Goal: Task Accomplishment & Management: Manage account settings

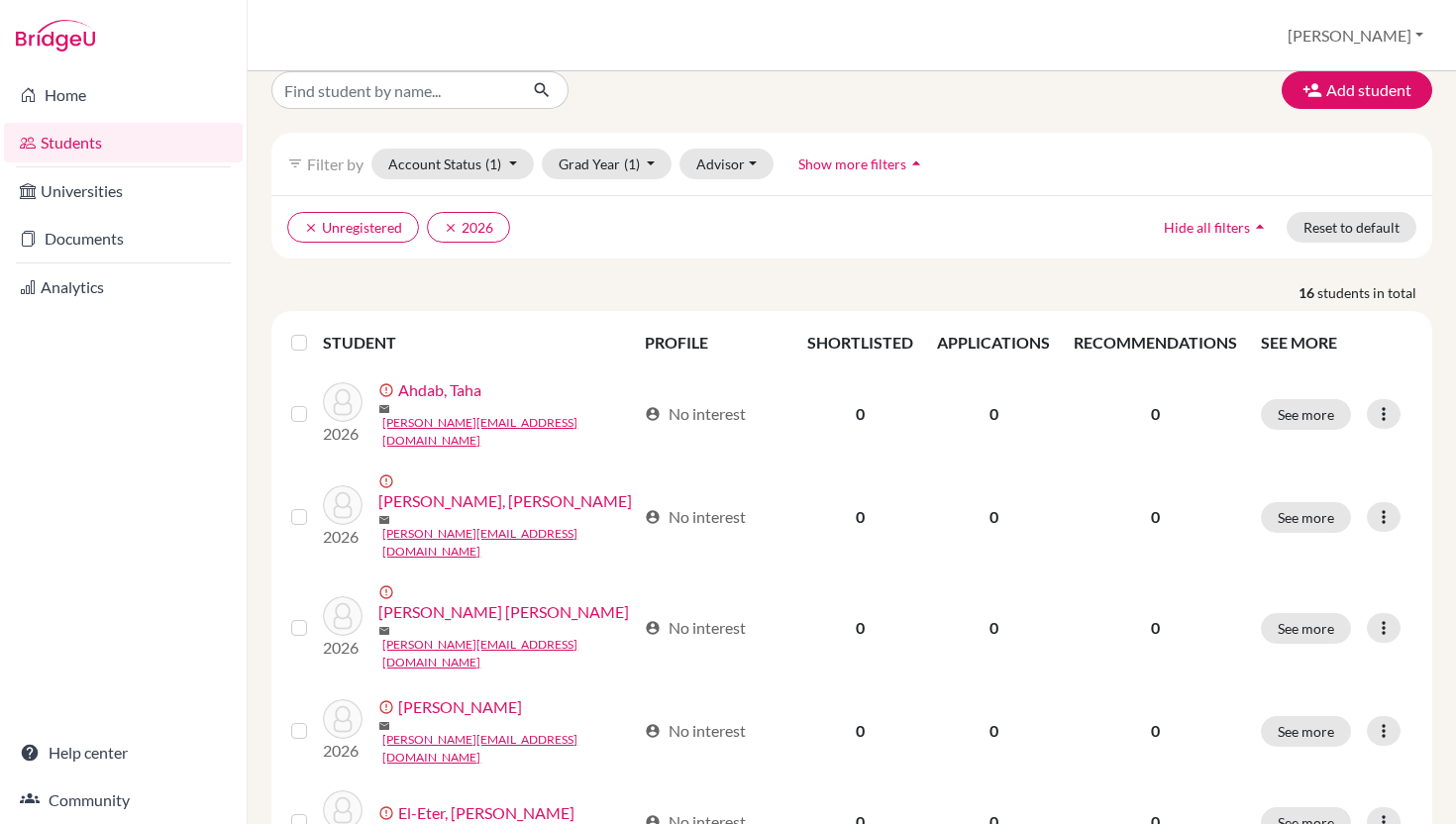
scroll to position [7, 0]
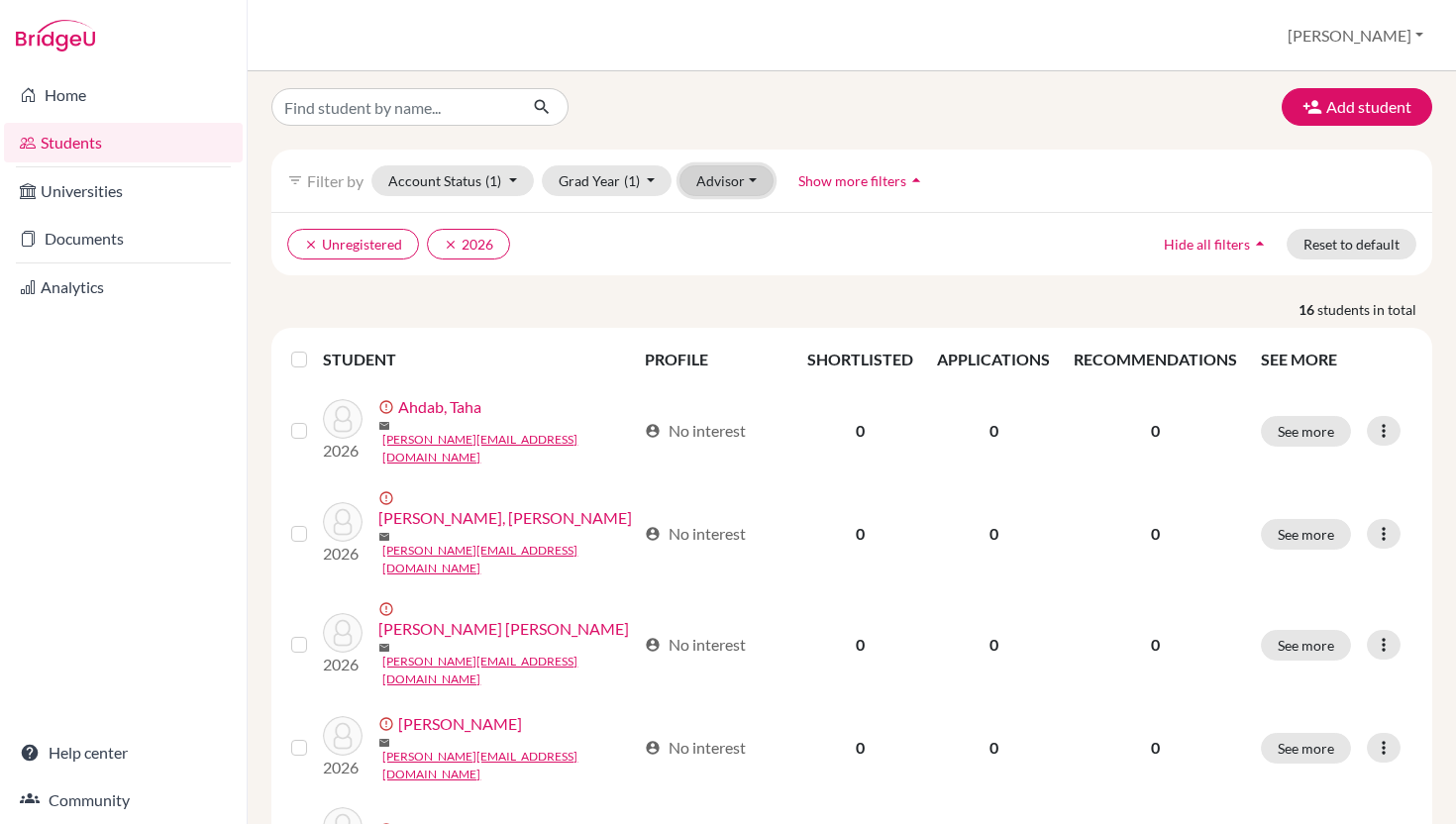
click at [755, 179] on button "Advisor" at bounding box center [727, 181] width 94 height 31
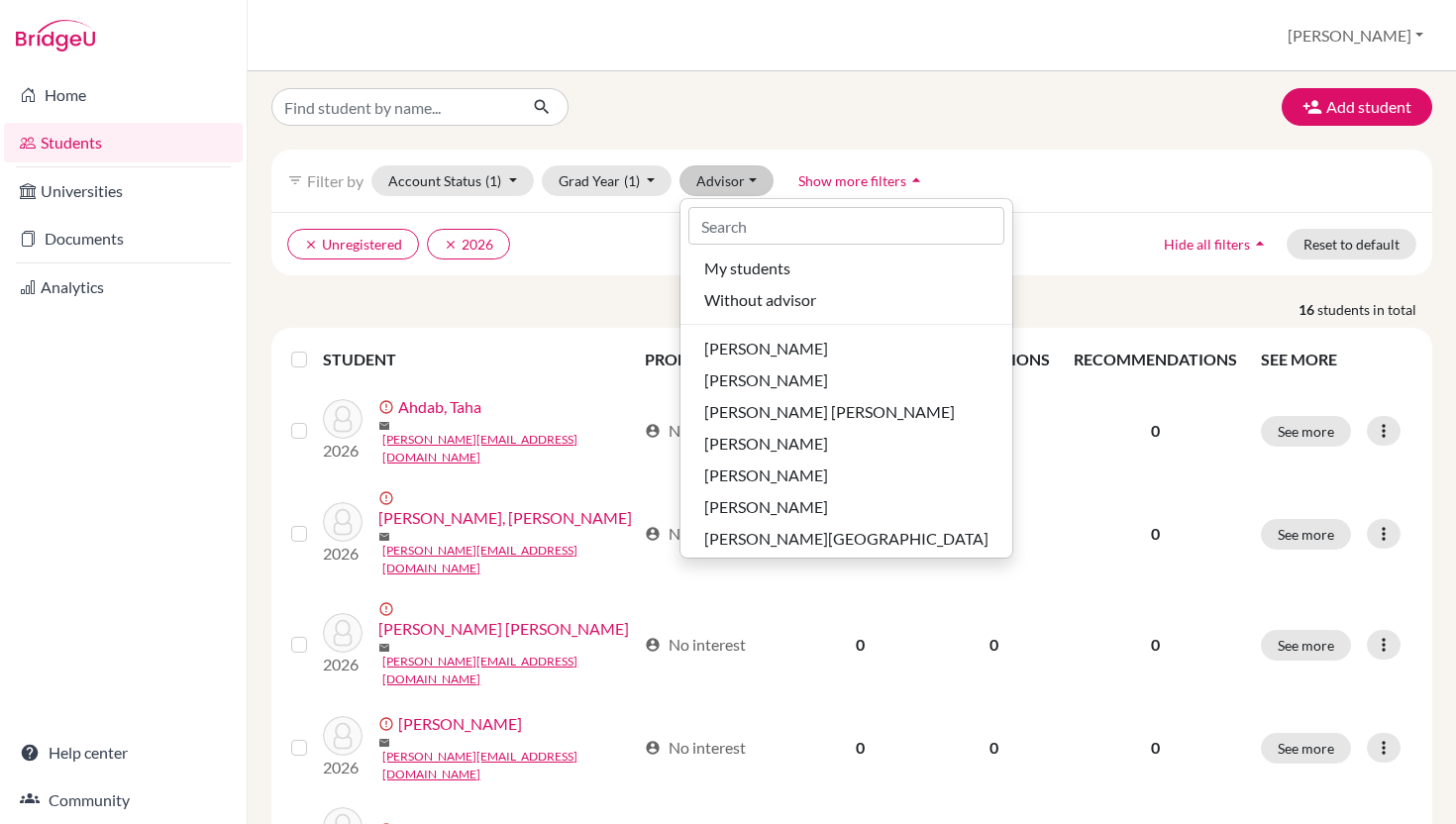
click at [610, 243] on ul "clear Unregistered clear 2026" at bounding box center [712, 244] width 847 height 31
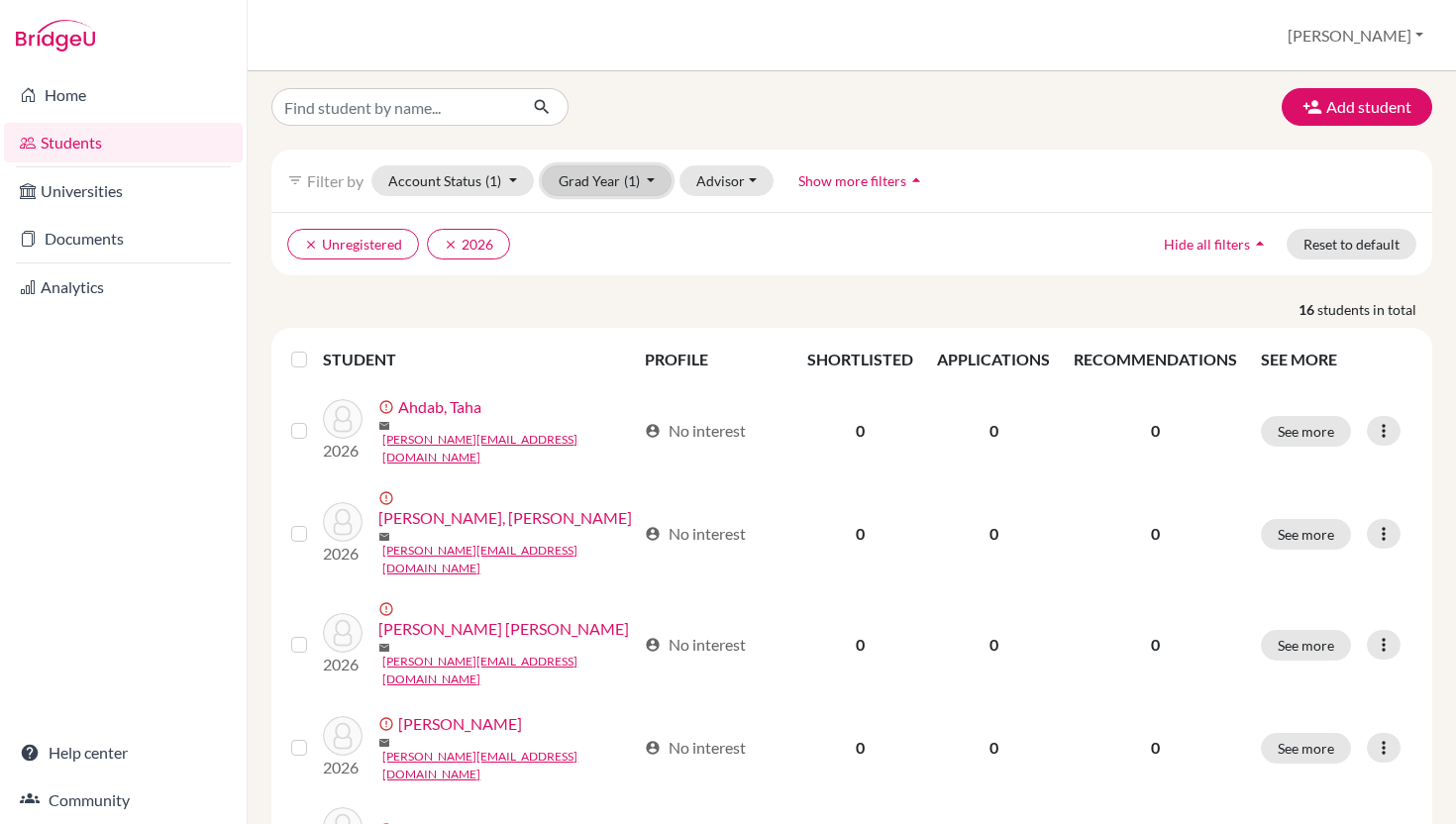
click at [656, 175] on button "Grad Year (1)" at bounding box center [607, 181] width 131 height 31
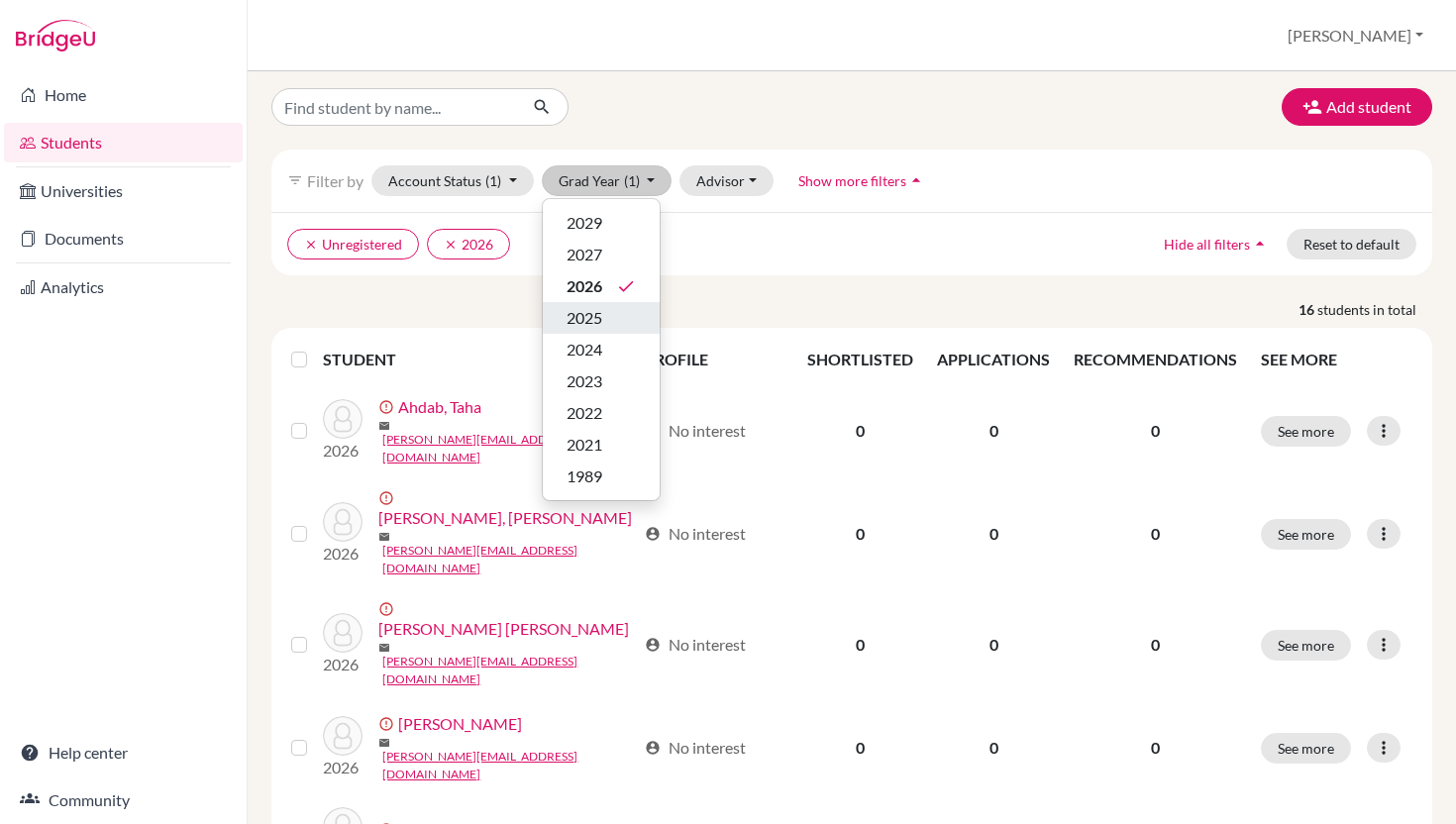
click at [603, 318] on span "2025" at bounding box center [585, 318] width 36 height 24
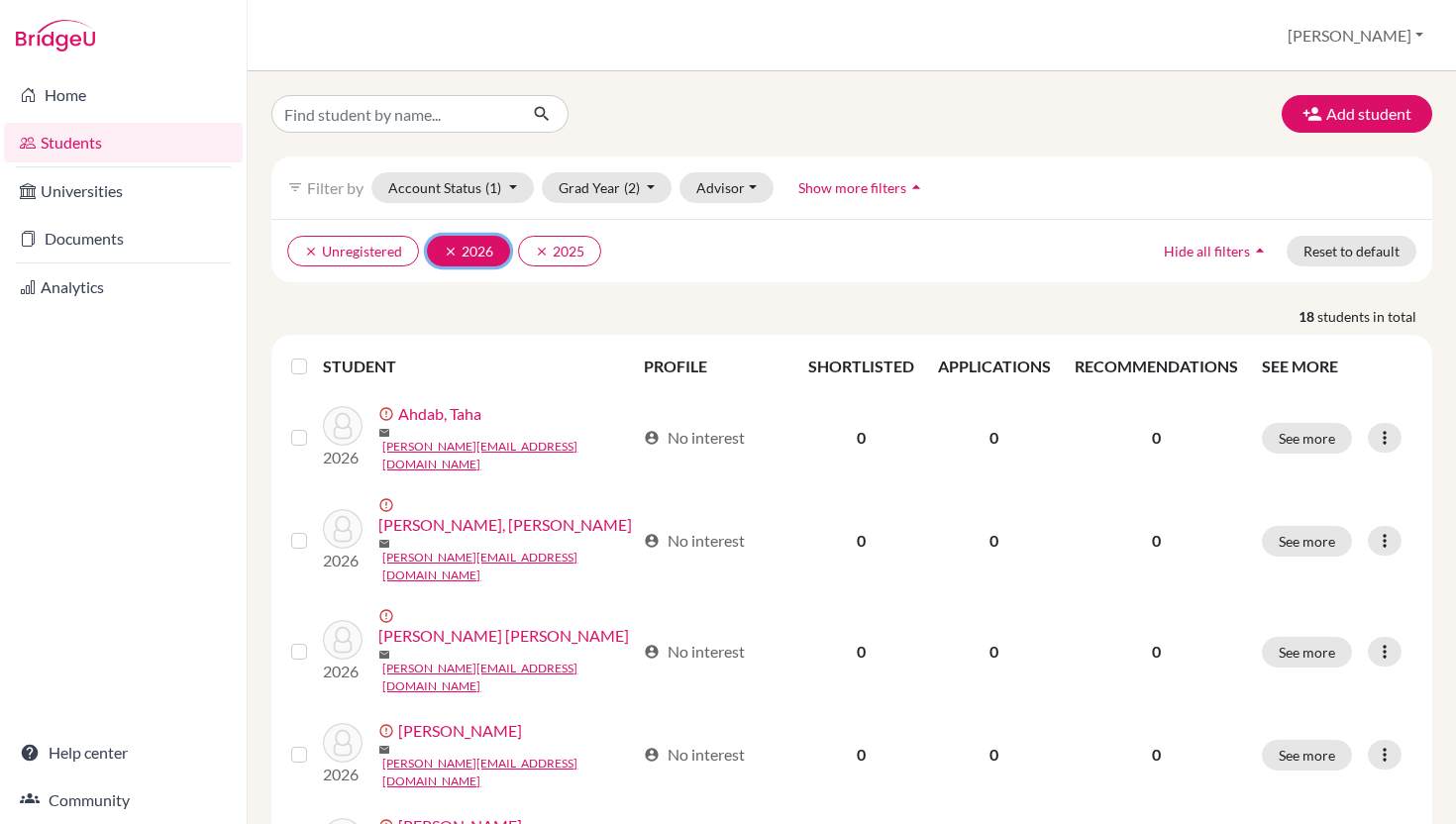
click at [449, 251] on icon "clear" at bounding box center [451, 252] width 14 height 14
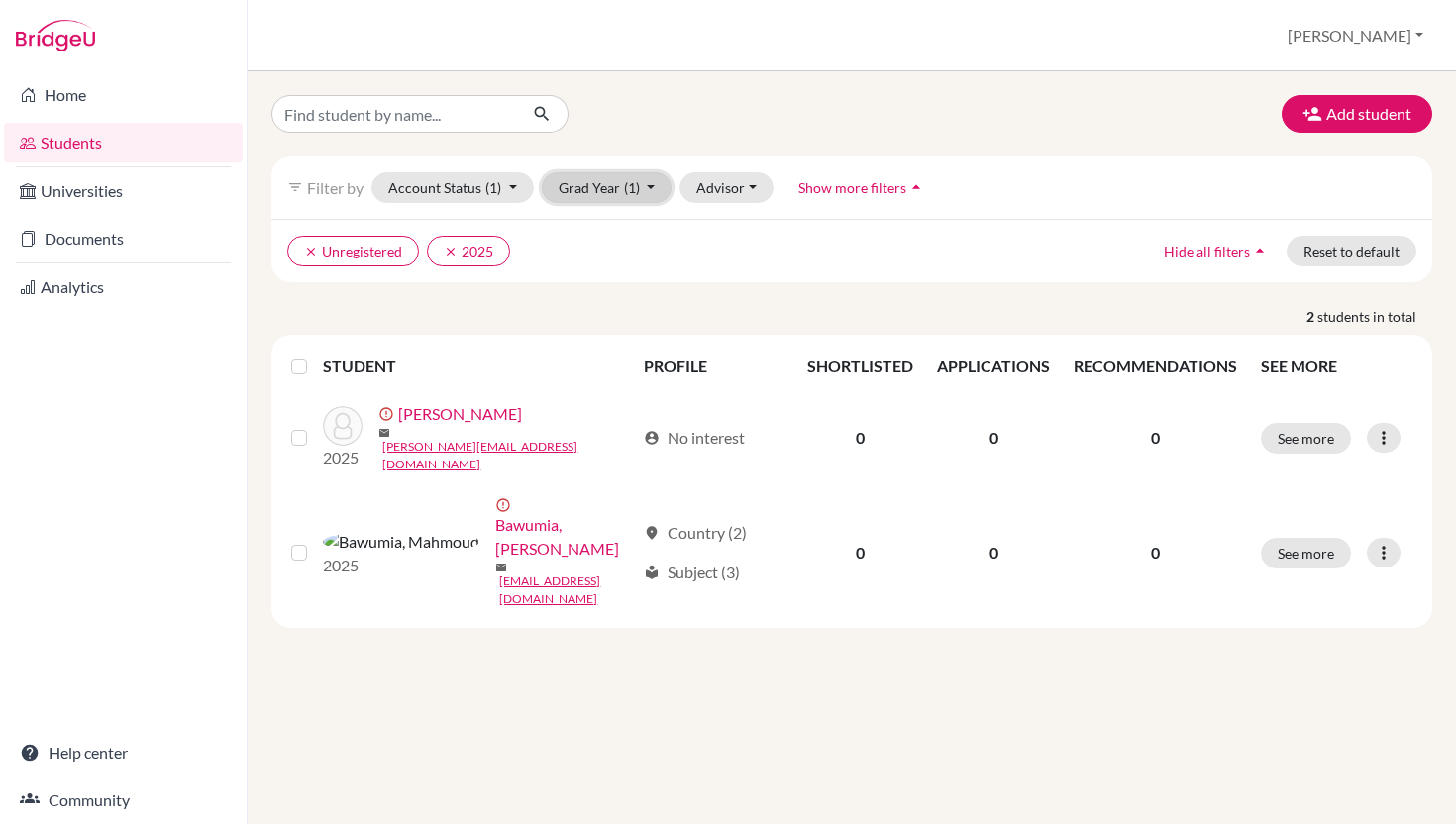
click at [643, 191] on button "Grad Year (1)" at bounding box center [607, 188] width 131 height 31
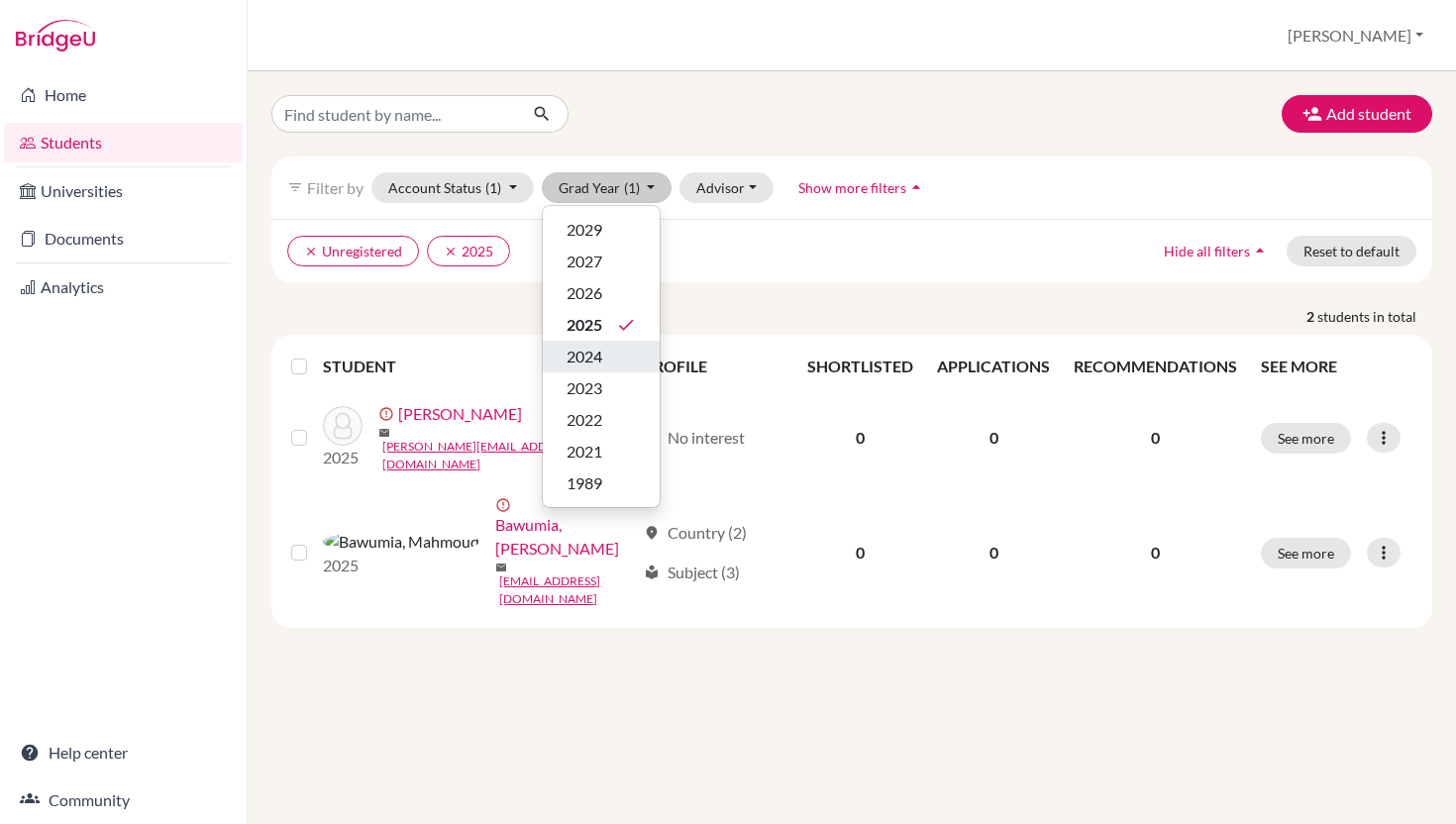
click at [608, 359] on div "2024" at bounding box center [601, 357] width 69 height 24
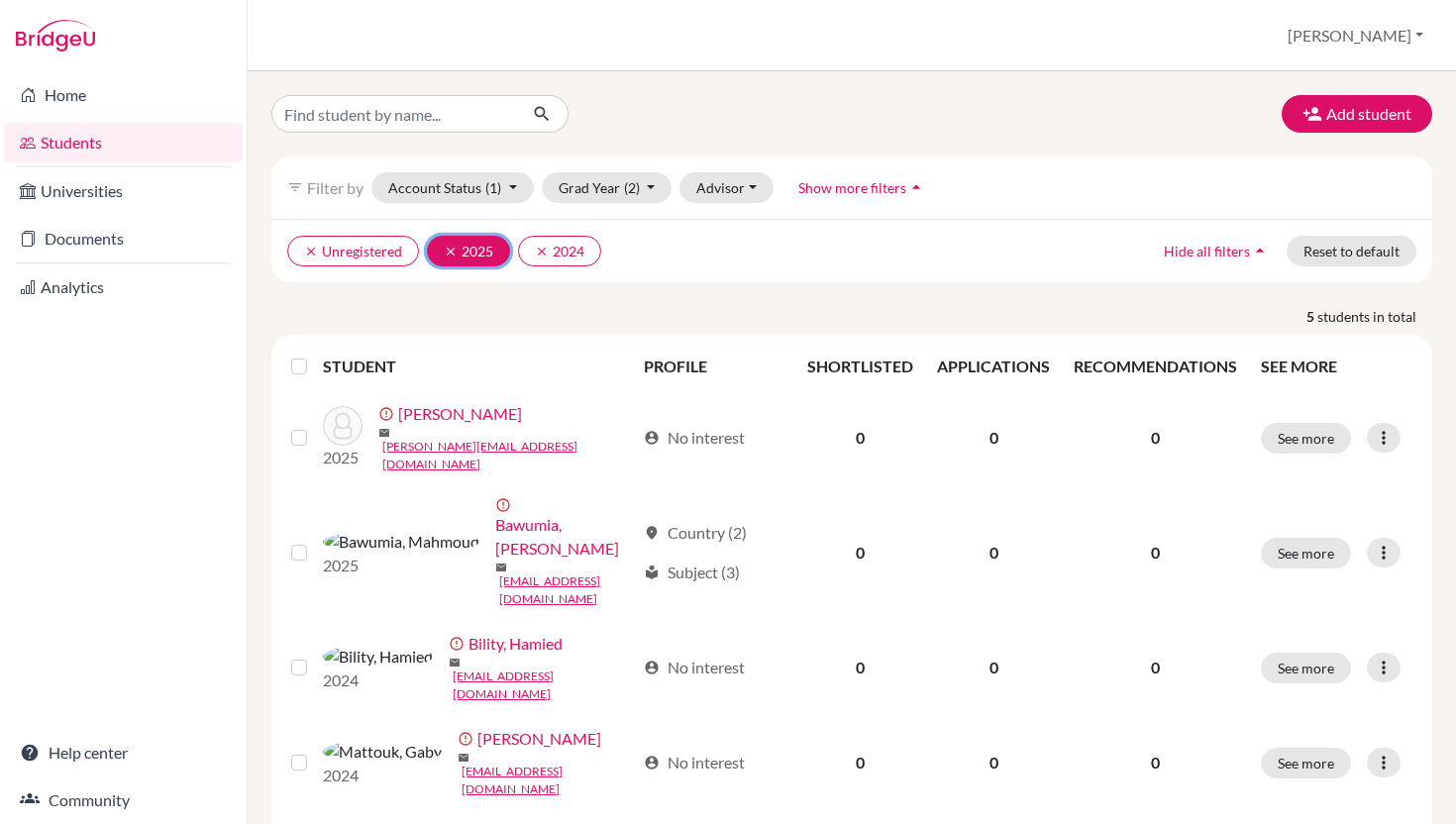
click at [449, 252] on icon "clear" at bounding box center [451, 252] width 14 height 14
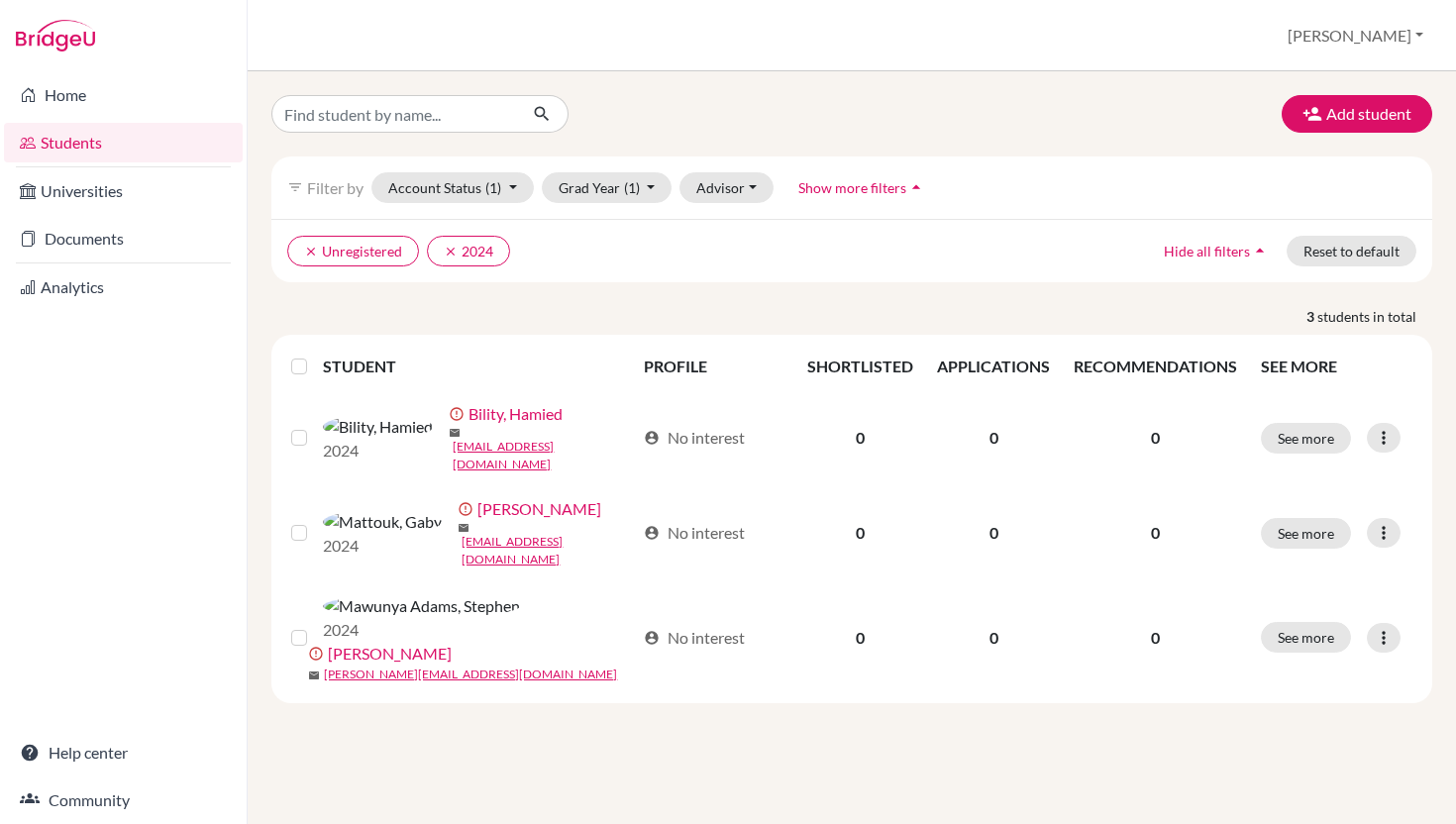
click at [157, 156] on link "Students" at bounding box center [123, 143] width 239 height 40
click at [658, 187] on button "Grad Year (1)" at bounding box center [607, 188] width 131 height 31
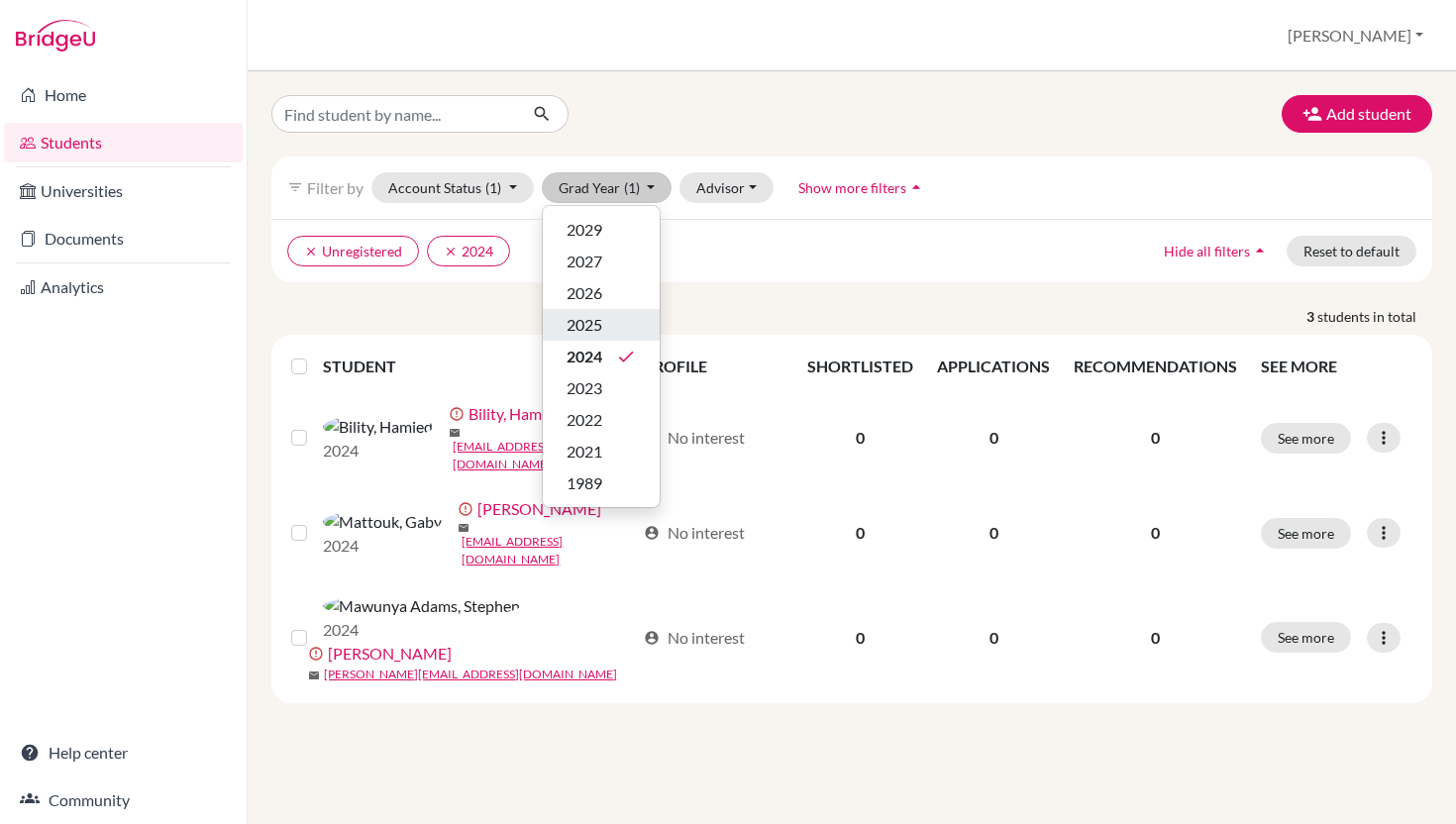
click at [603, 323] on span "2025" at bounding box center [585, 325] width 36 height 24
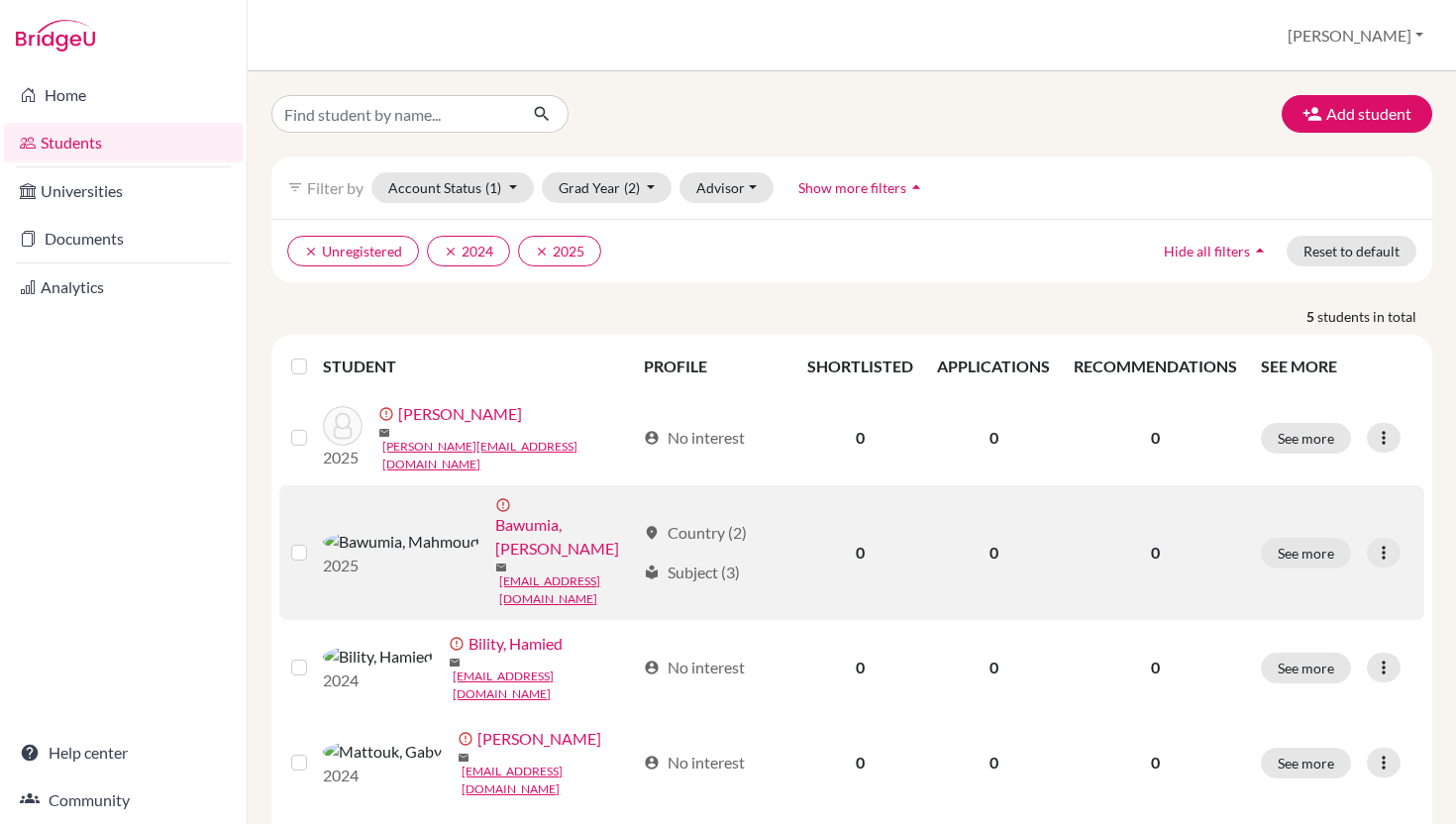
scroll to position [58, 0]
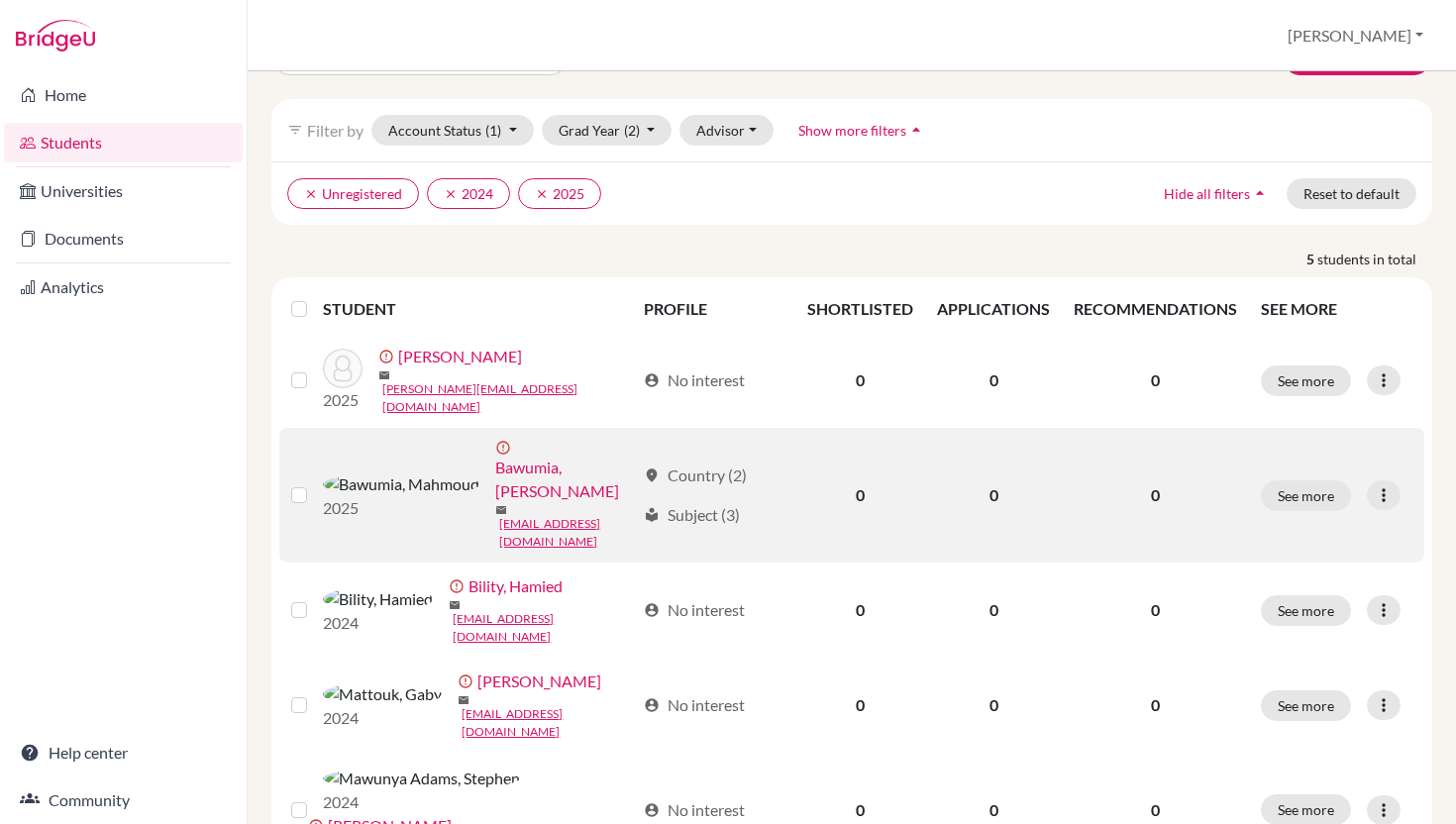
click at [705, 463] on div "location_on Country (2)" at bounding box center [695, 475] width 103 height 24
click at [706, 463] on div "location_on Country (2)" at bounding box center [695, 475] width 103 height 24
click at [724, 503] on div "local_library Subject (3)" at bounding box center [692, 515] width 96 height 24
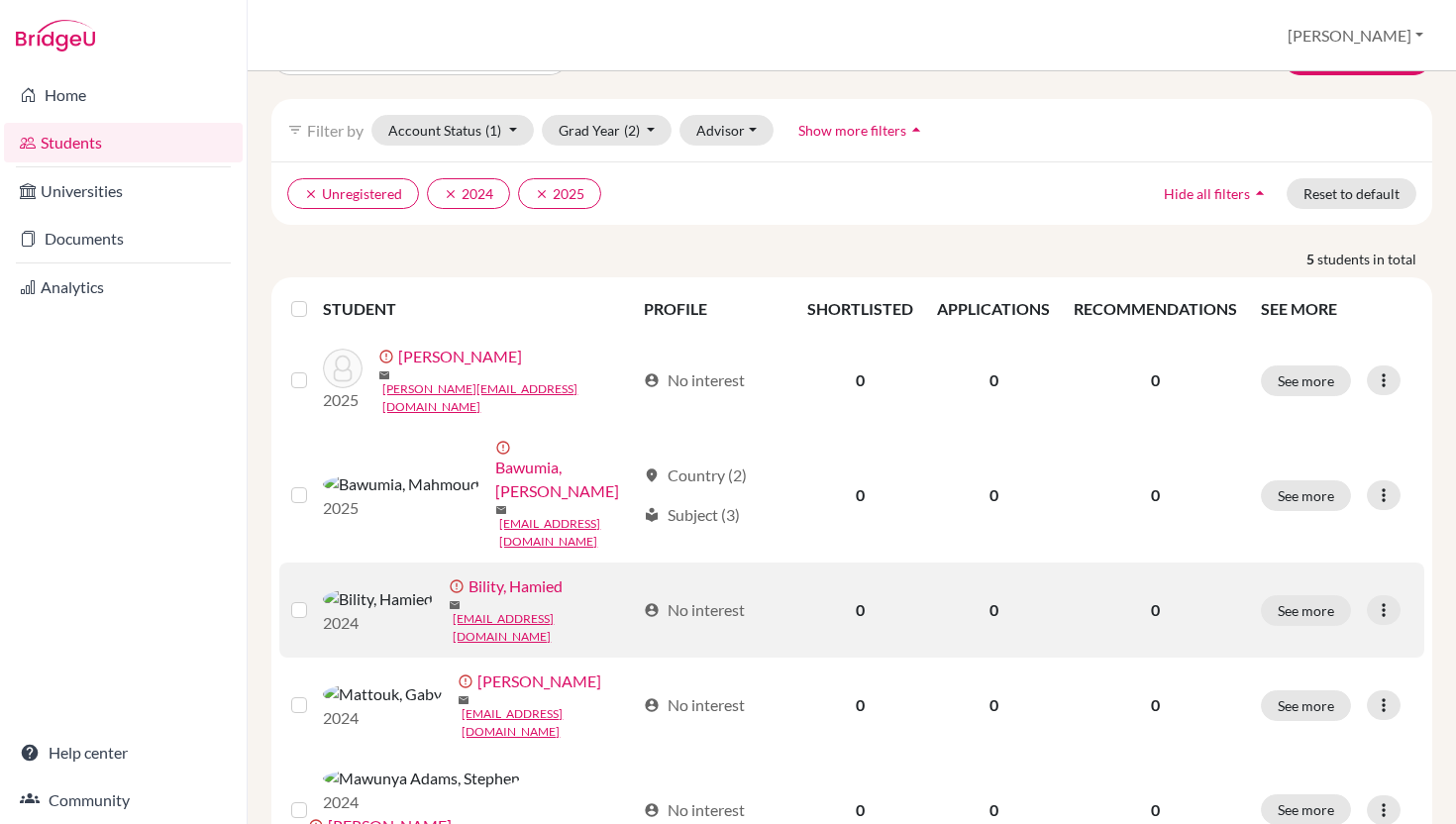
click at [705, 598] on div "account_circle No interest" at bounding box center [694, 610] width 101 height 24
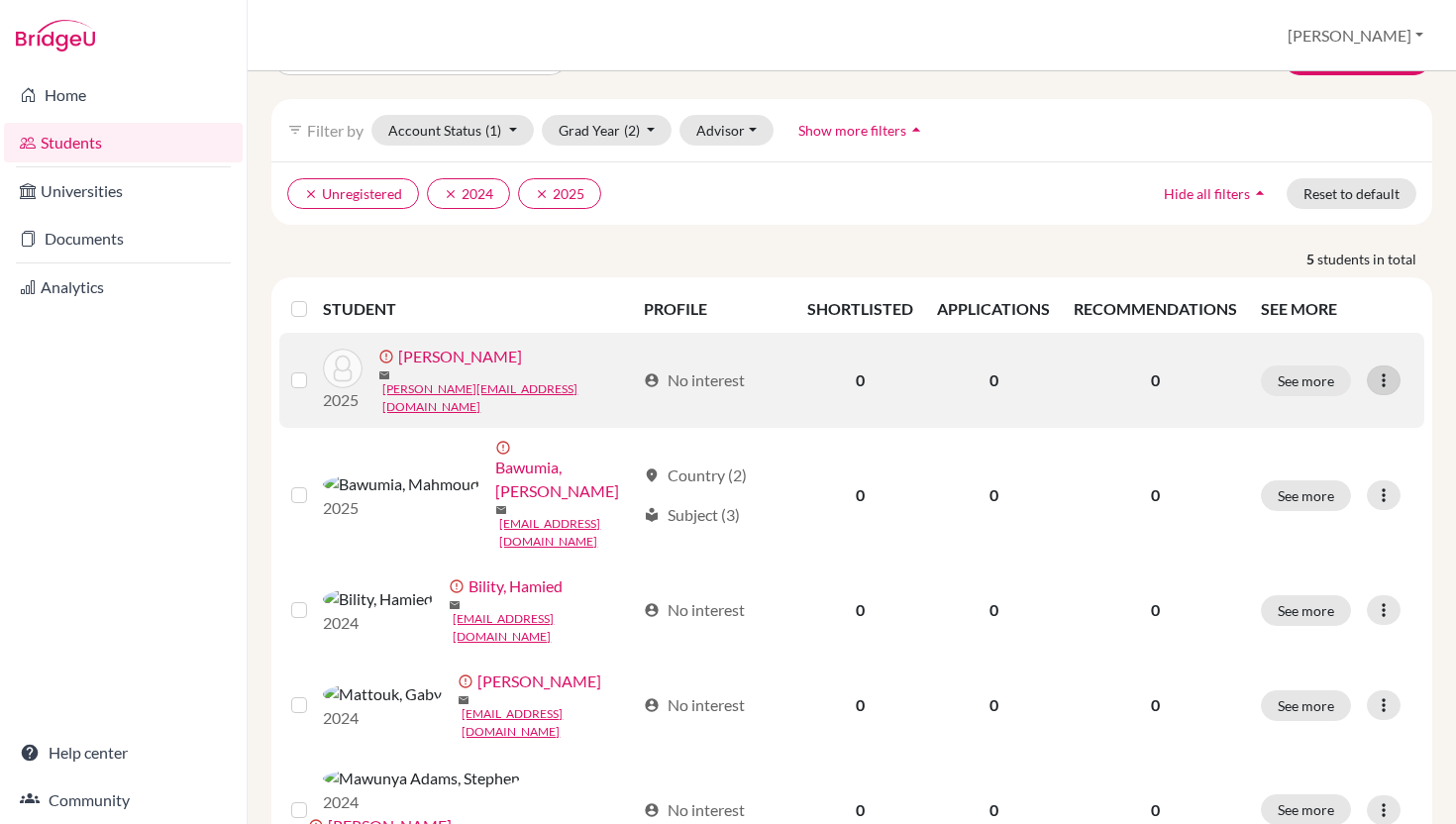
click at [1383, 375] on icon at bounding box center [1384, 381] width 20 height 20
click at [1311, 413] on button "Edit student" at bounding box center [1309, 418] width 179 height 32
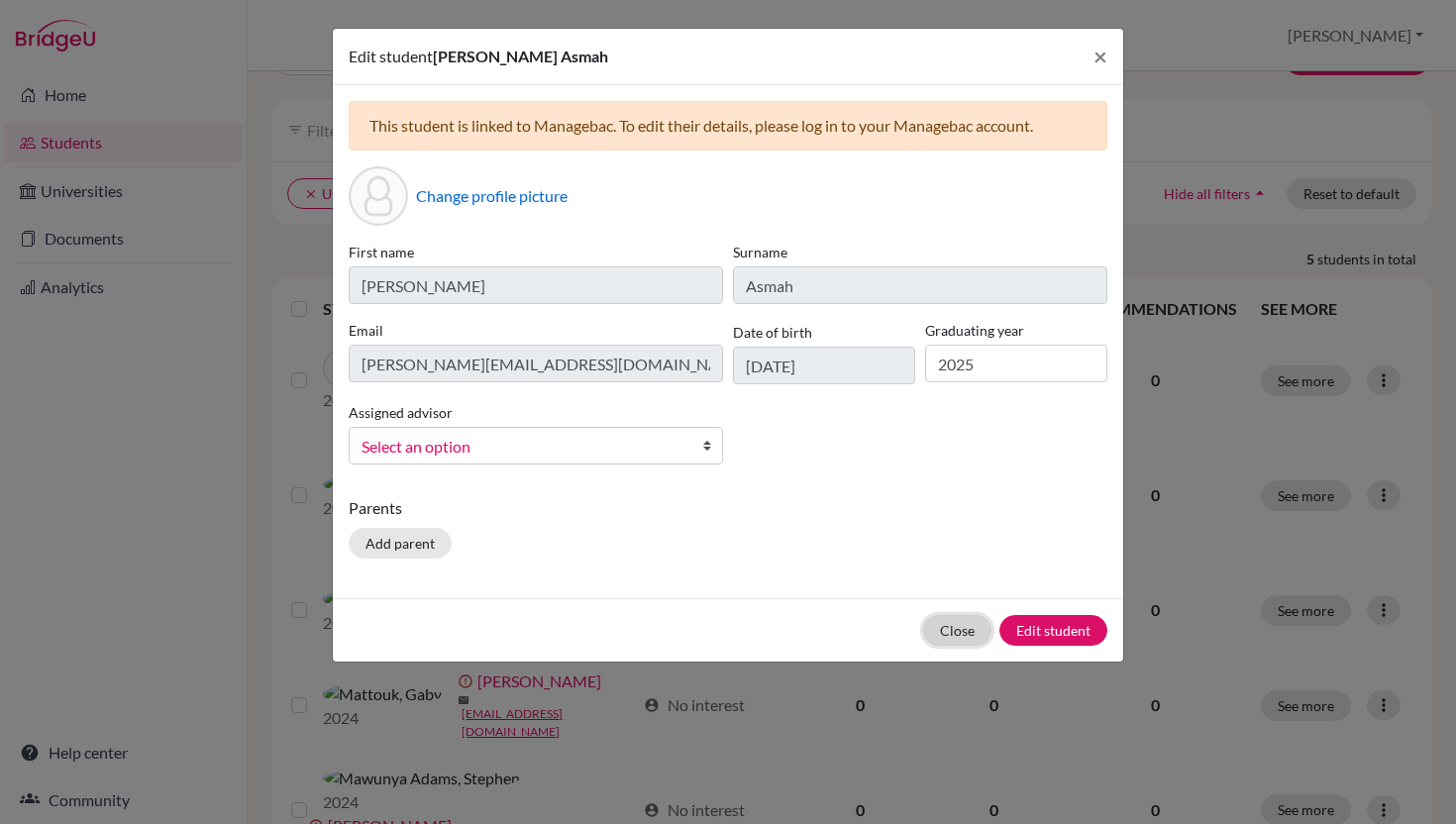
click at [963, 632] on button "Close" at bounding box center [957, 630] width 68 height 31
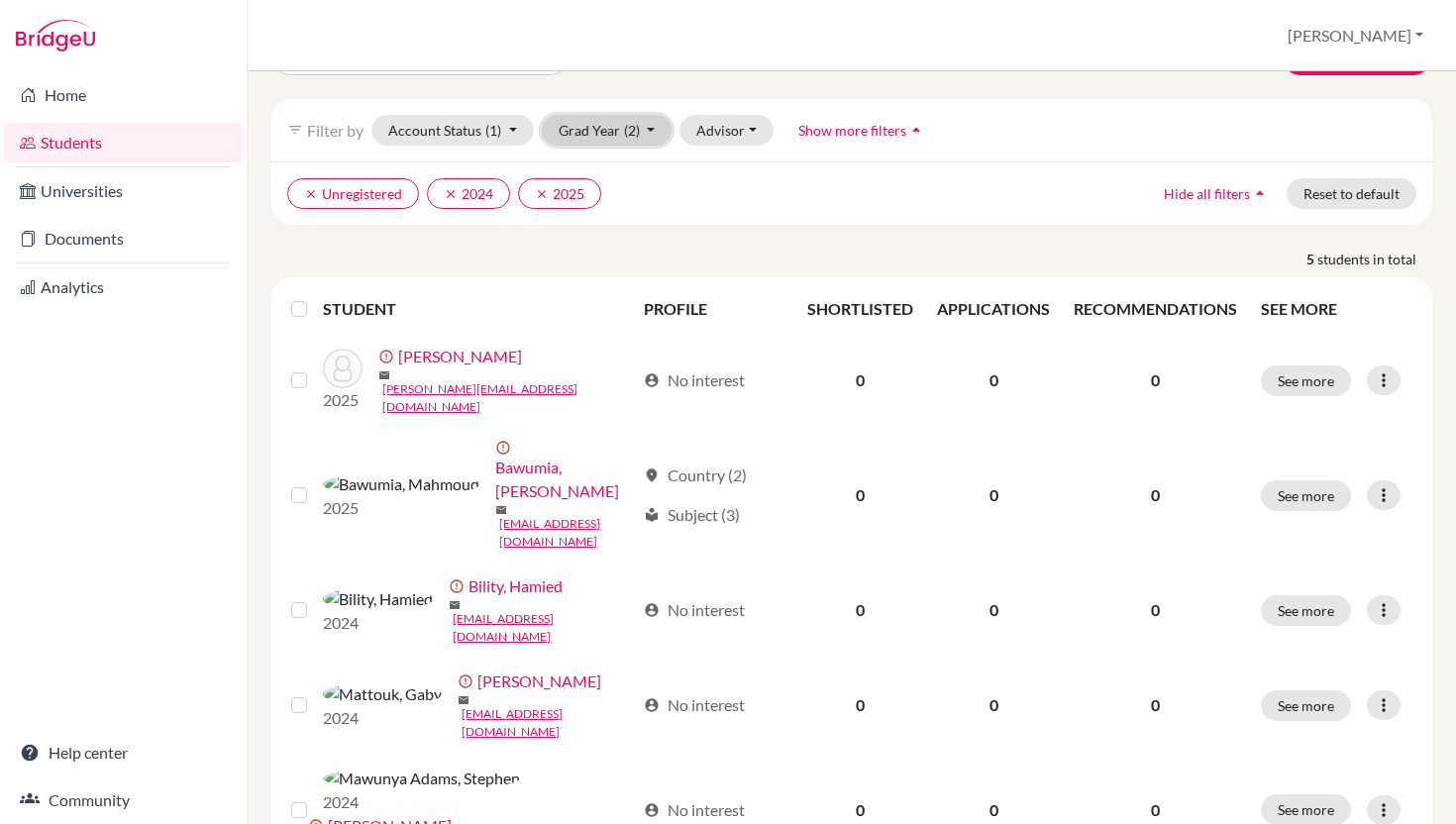
click at [655, 128] on button "Grad Year (2)" at bounding box center [607, 130] width 131 height 31
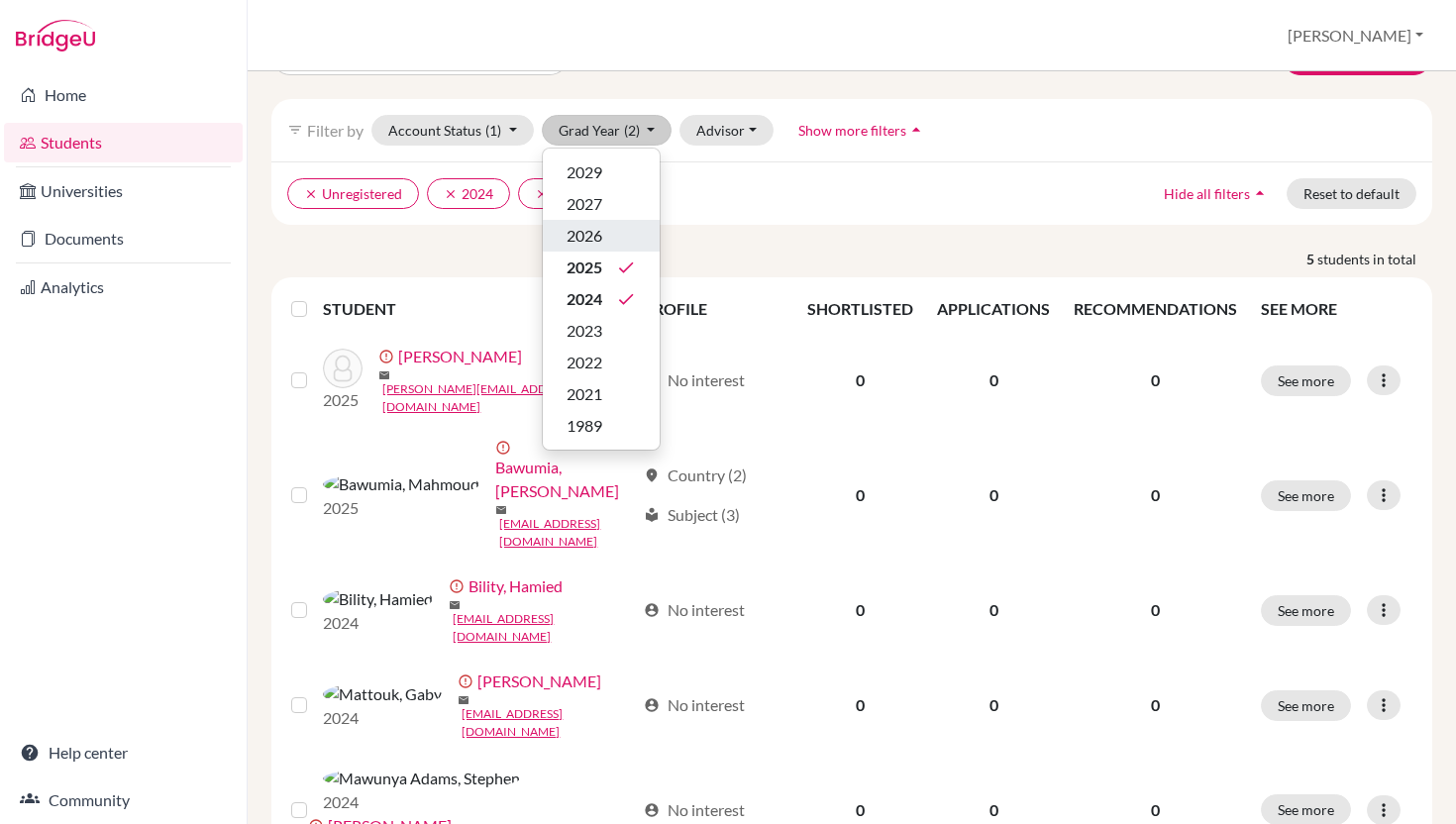
click at [602, 245] on span "2026" at bounding box center [585, 236] width 36 height 24
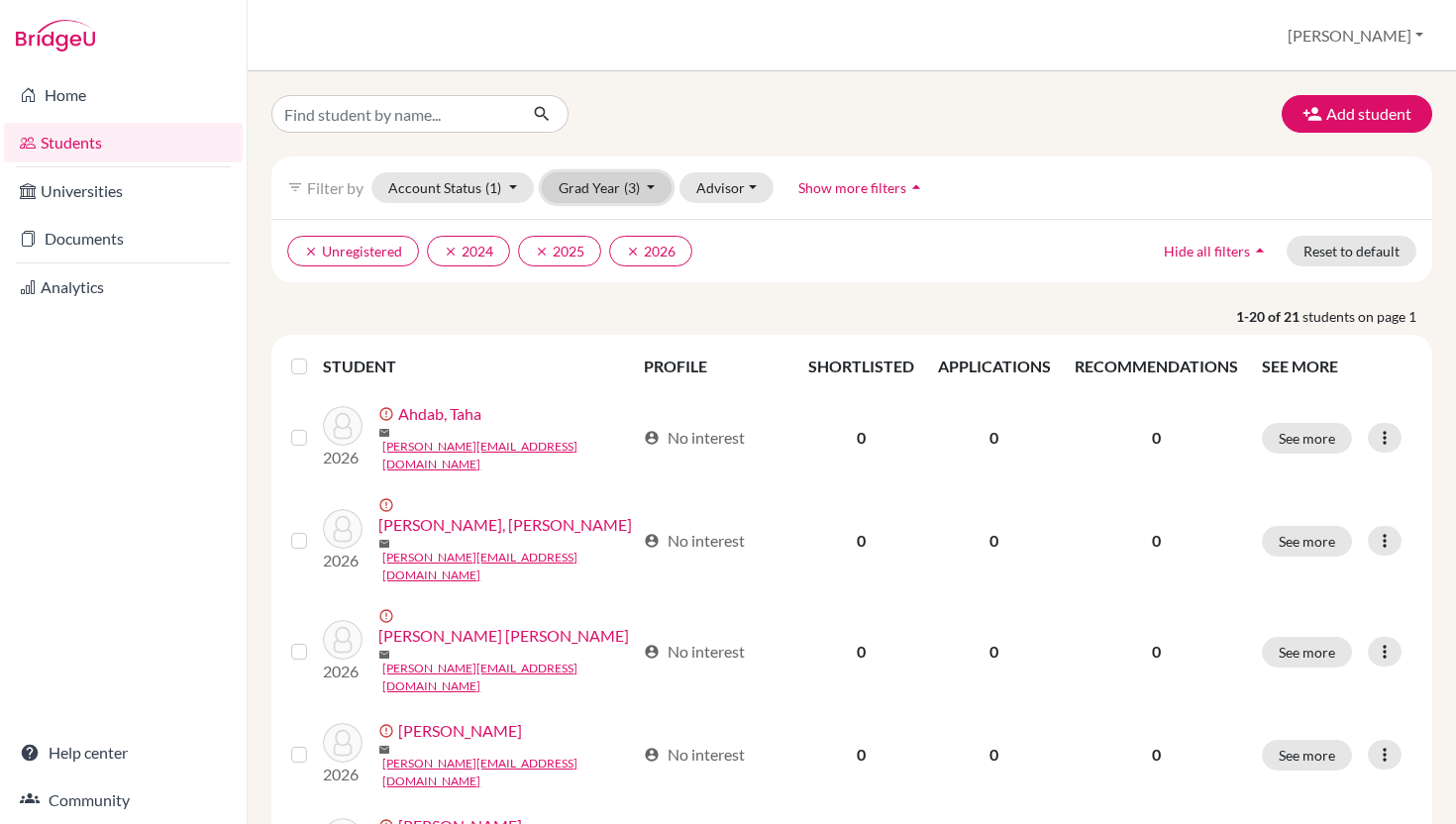
click at [652, 195] on button "Grad Year (3)" at bounding box center [607, 188] width 131 height 31
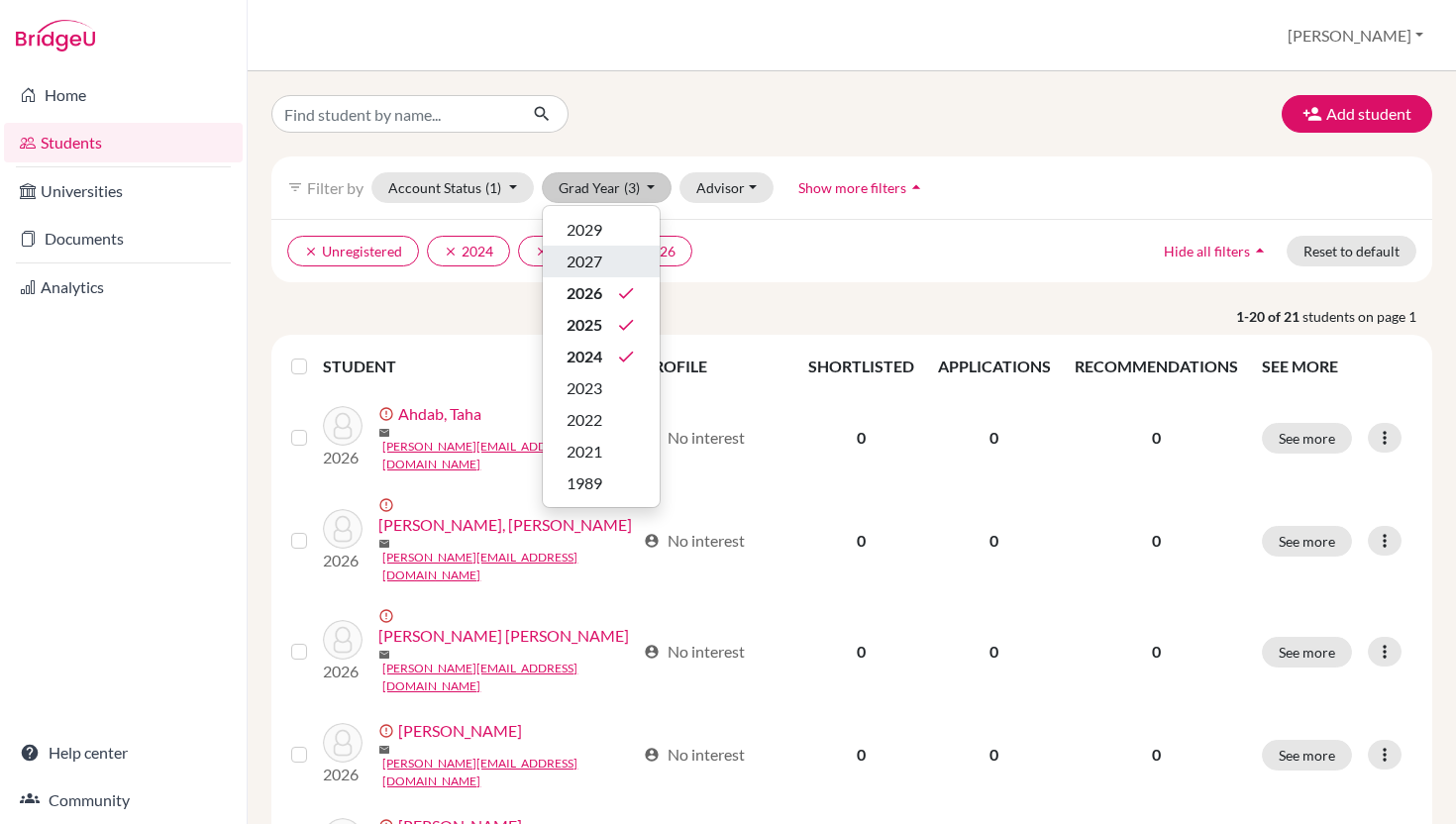
click at [621, 268] on div "2027" at bounding box center [601, 262] width 69 height 24
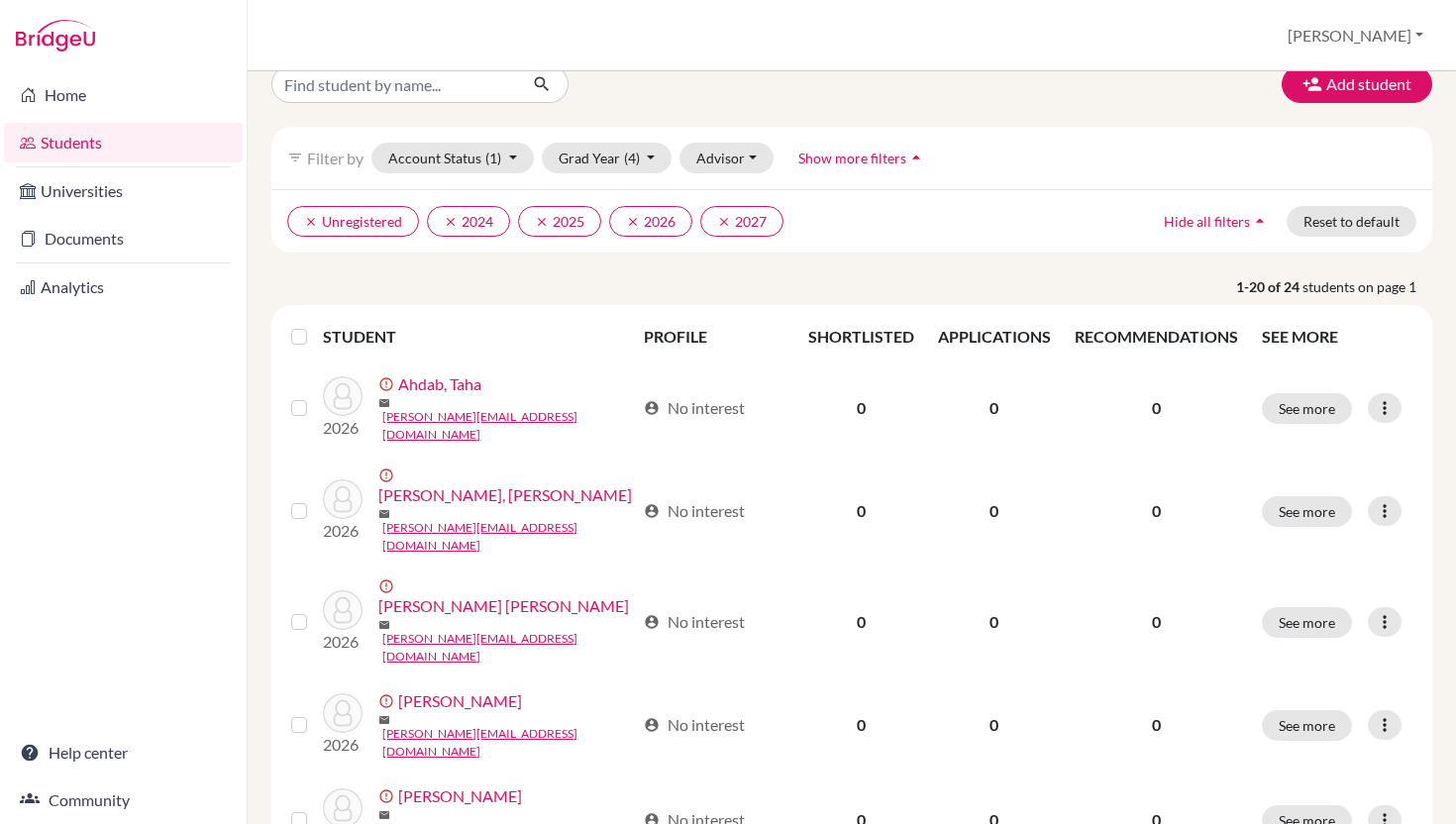
scroll to position [25, 0]
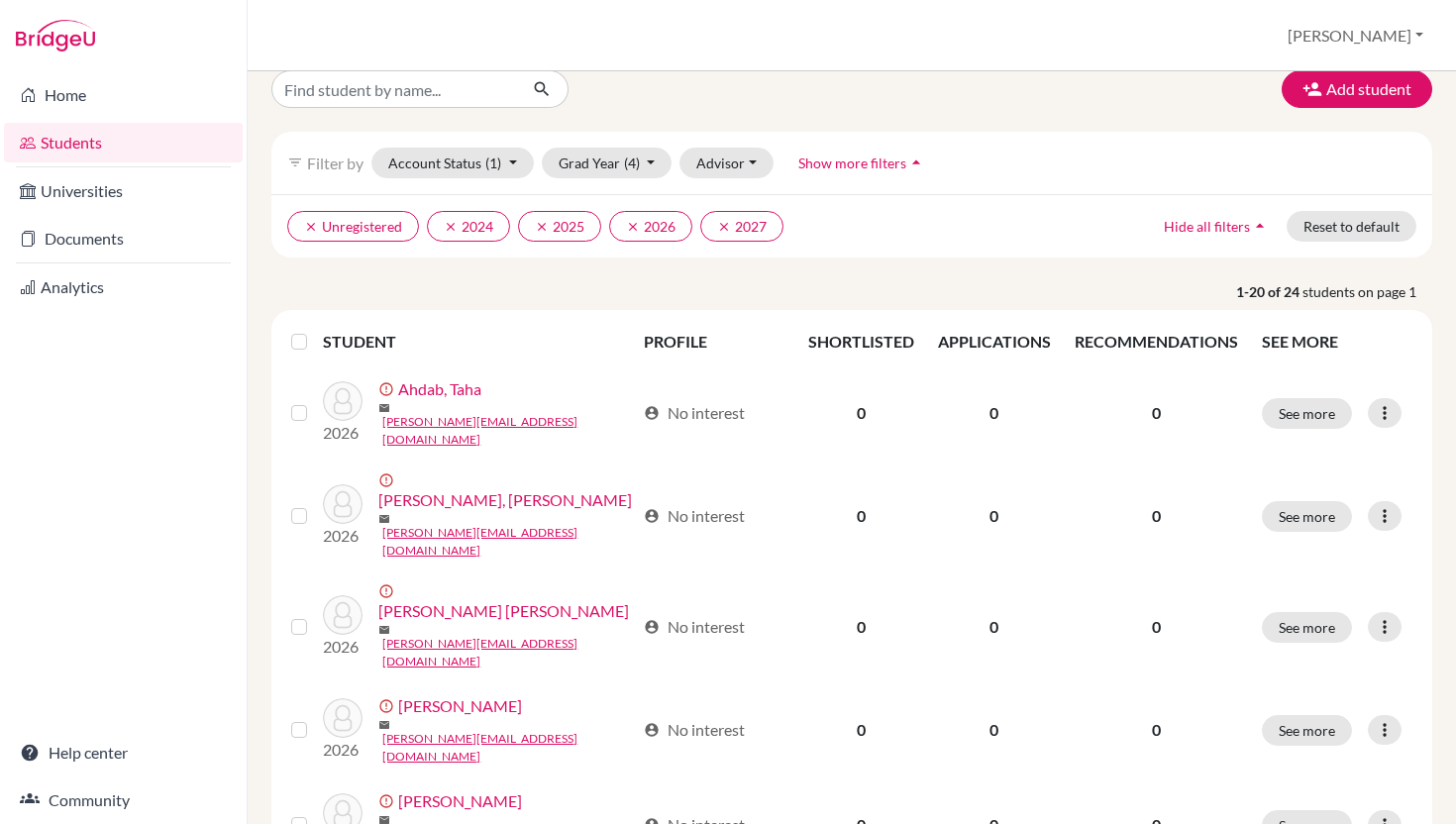
click at [315, 330] on label at bounding box center [315, 330] width 0 height 0
click at [0, 0] on input "checkbox" at bounding box center [0, 0] width 0 height 0
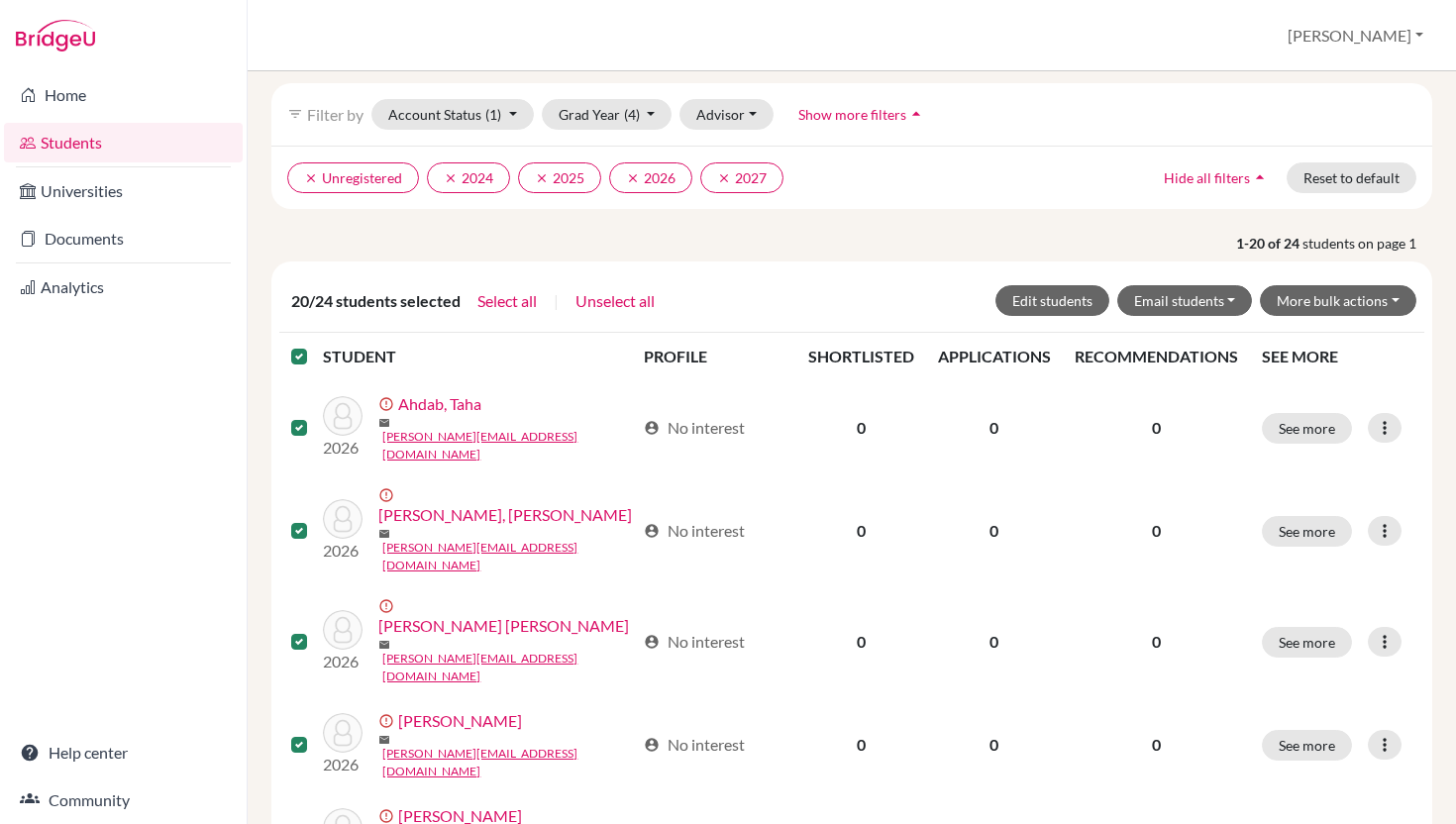
scroll to position [0, 0]
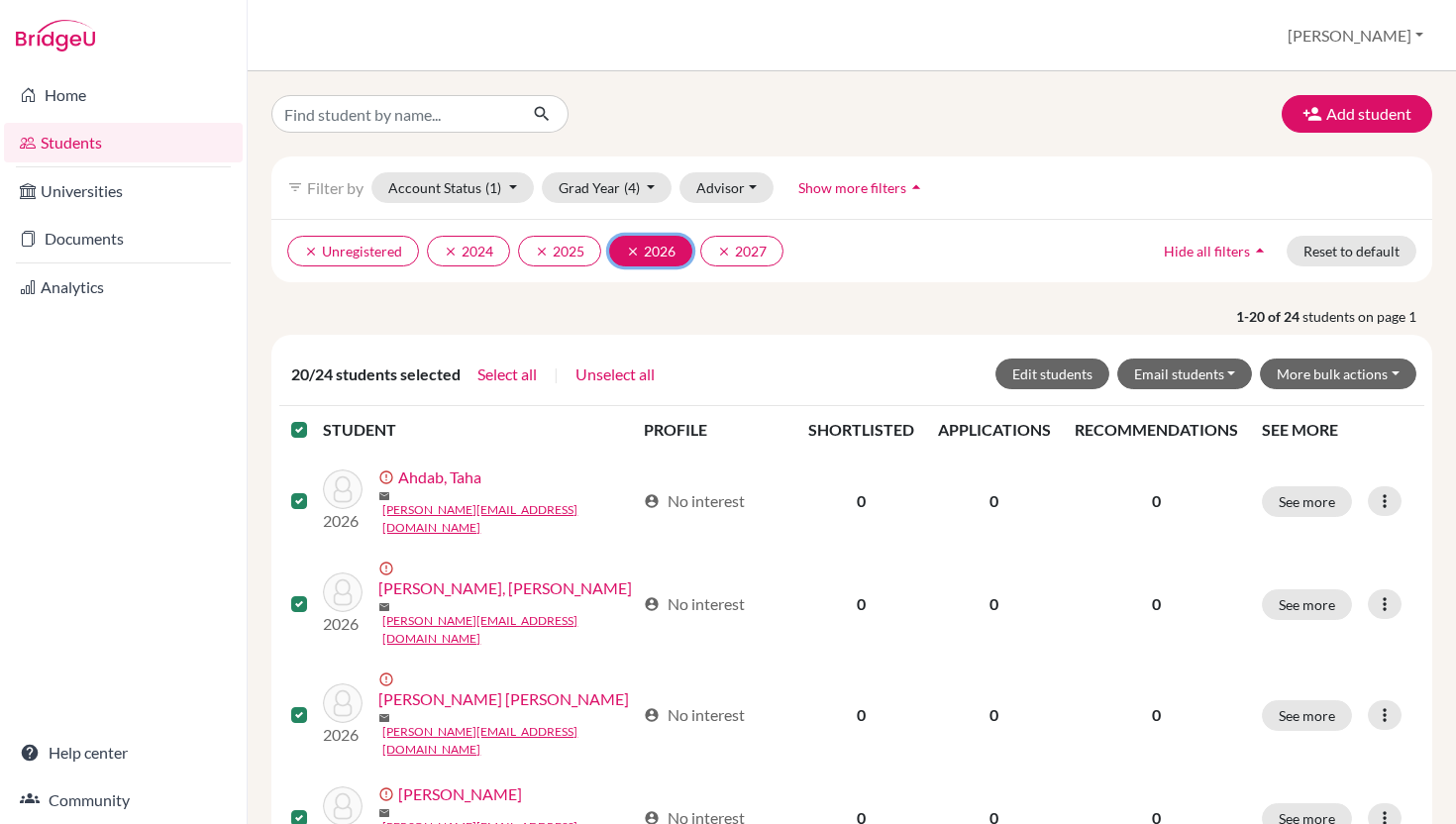
click at [678, 253] on button "clear 2026" at bounding box center [651, 251] width 83 height 31
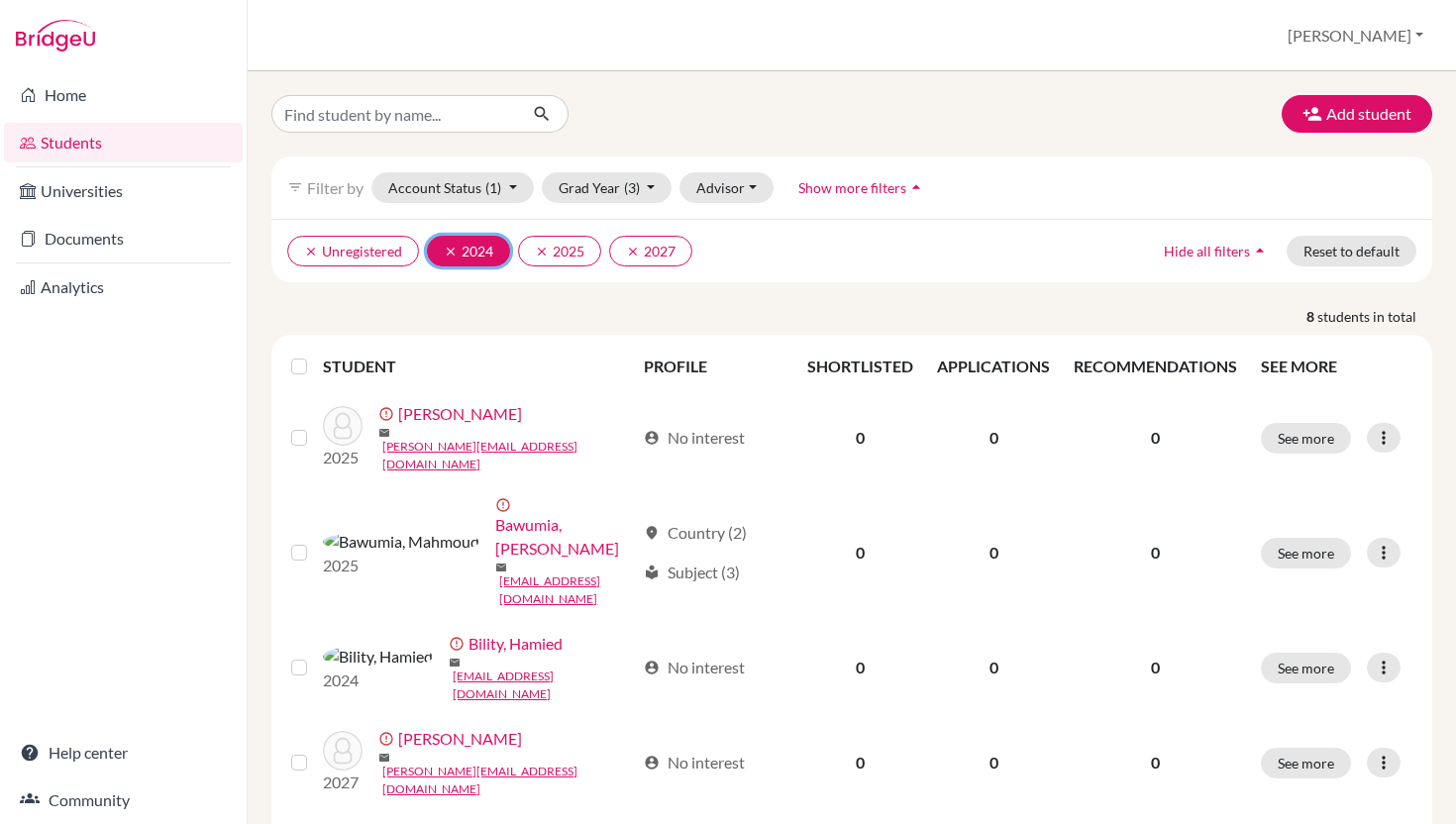
click at [450, 255] on icon "clear" at bounding box center [451, 252] width 14 height 14
click at [446, 248] on icon "clear" at bounding box center [451, 252] width 14 height 14
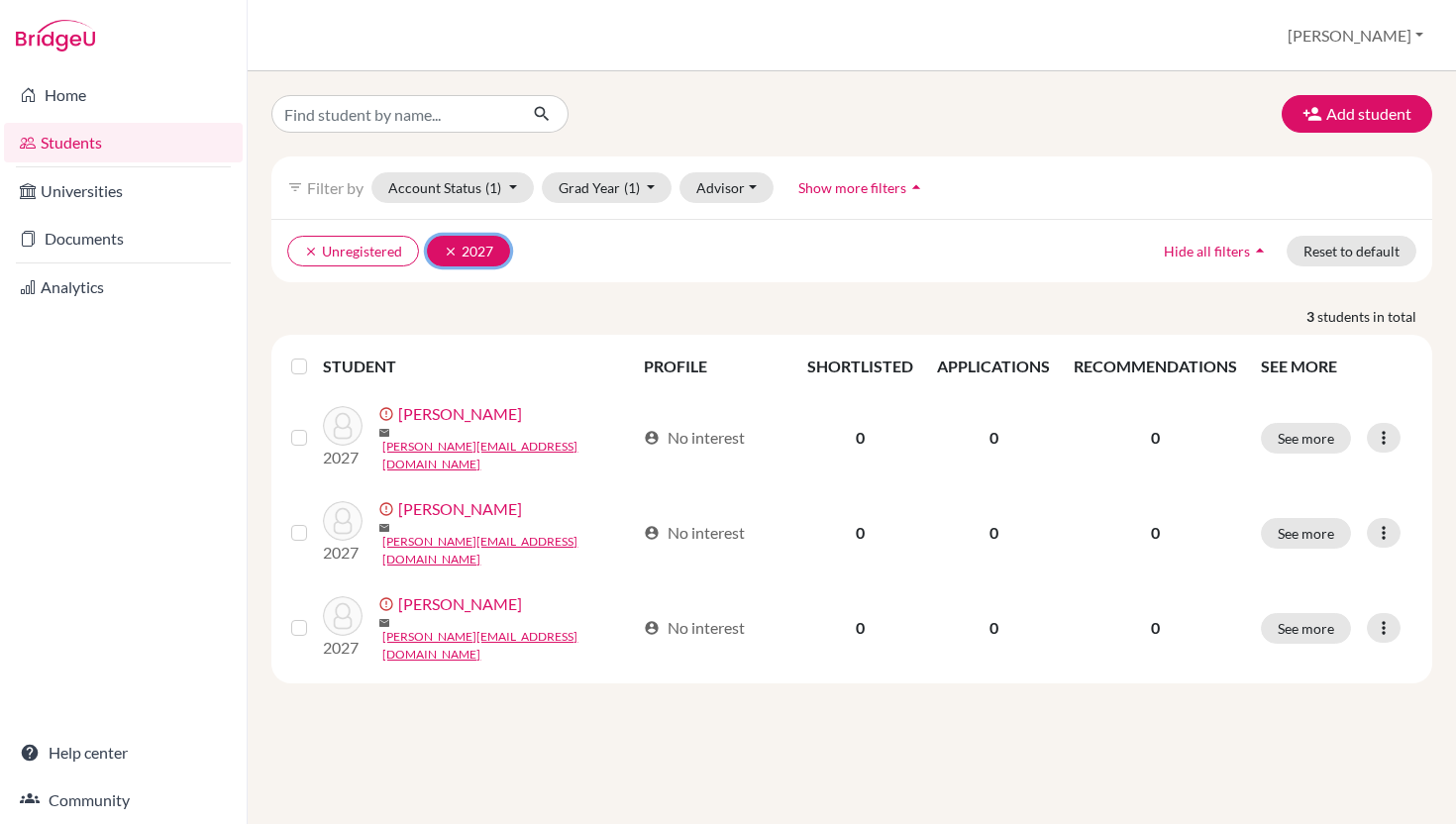
click at [452, 252] on icon "clear" at bounding box center [451, 252] width 14 height 14
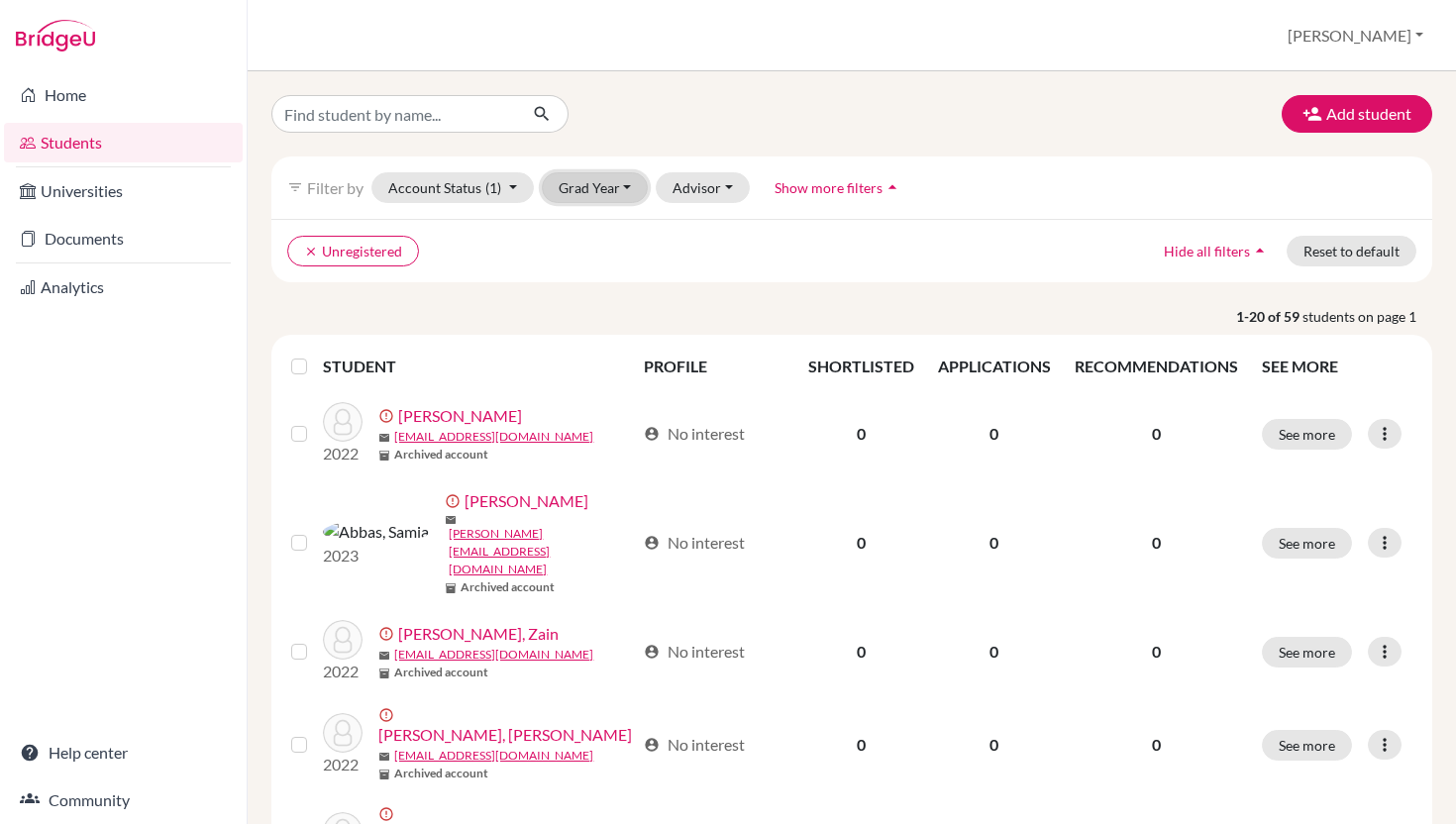
click at [616, 191] on button "Grad Year" at bounding box center [595, 188] width 107 height 31
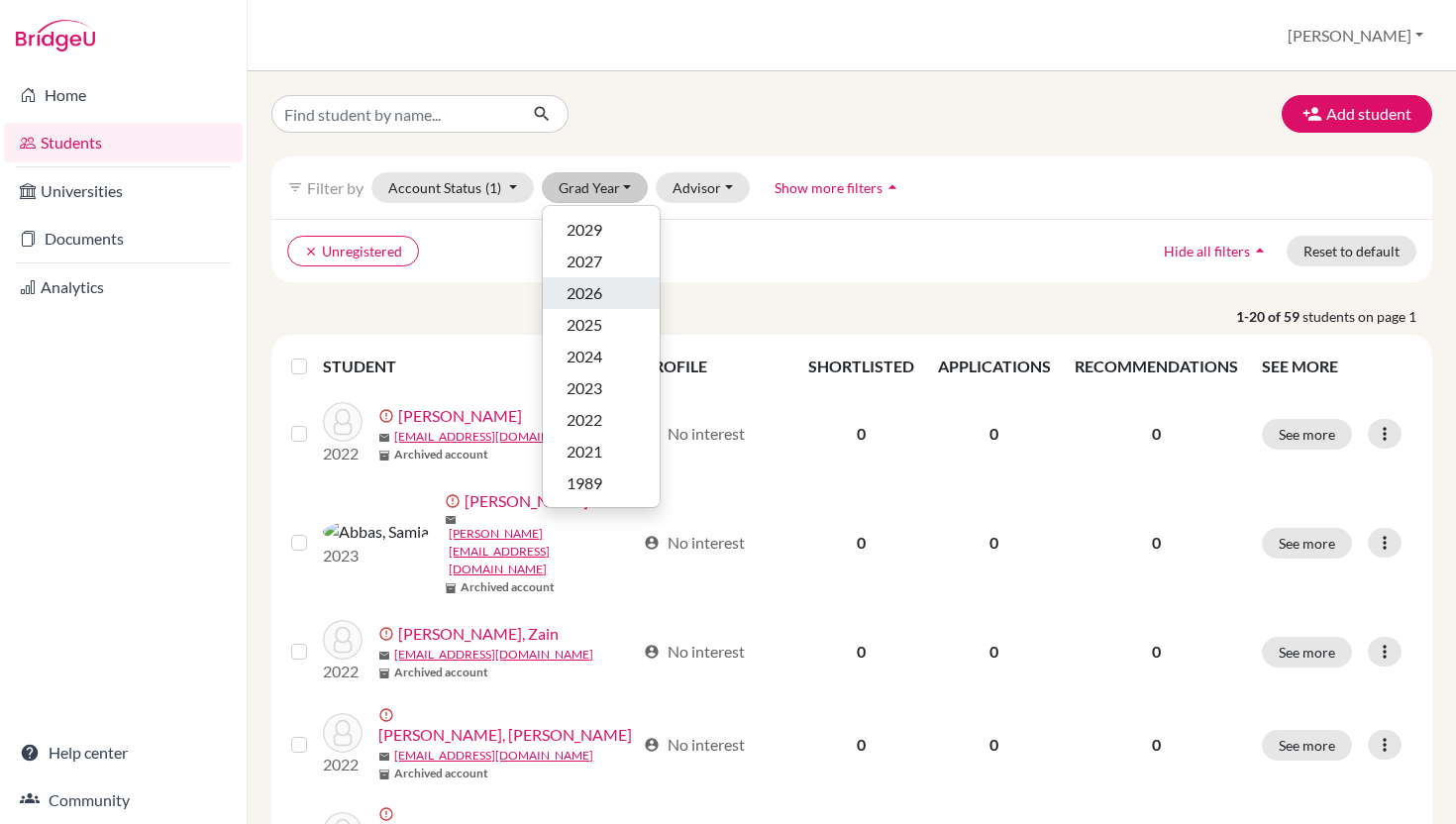
click at [596, 290] on span "2026" at bounding box center [585, 294] width 36 height 24
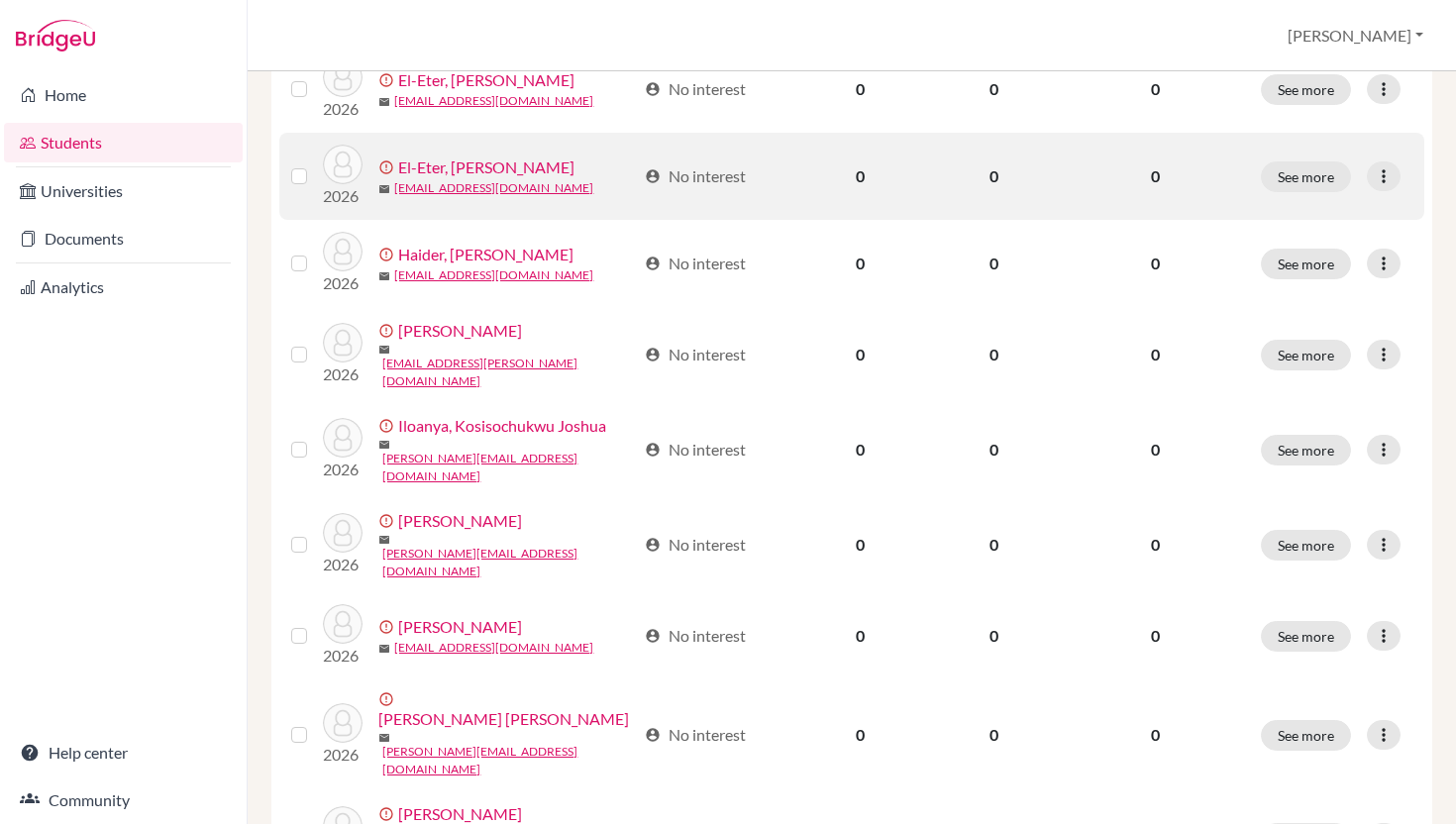
scroll to position [759, 0]
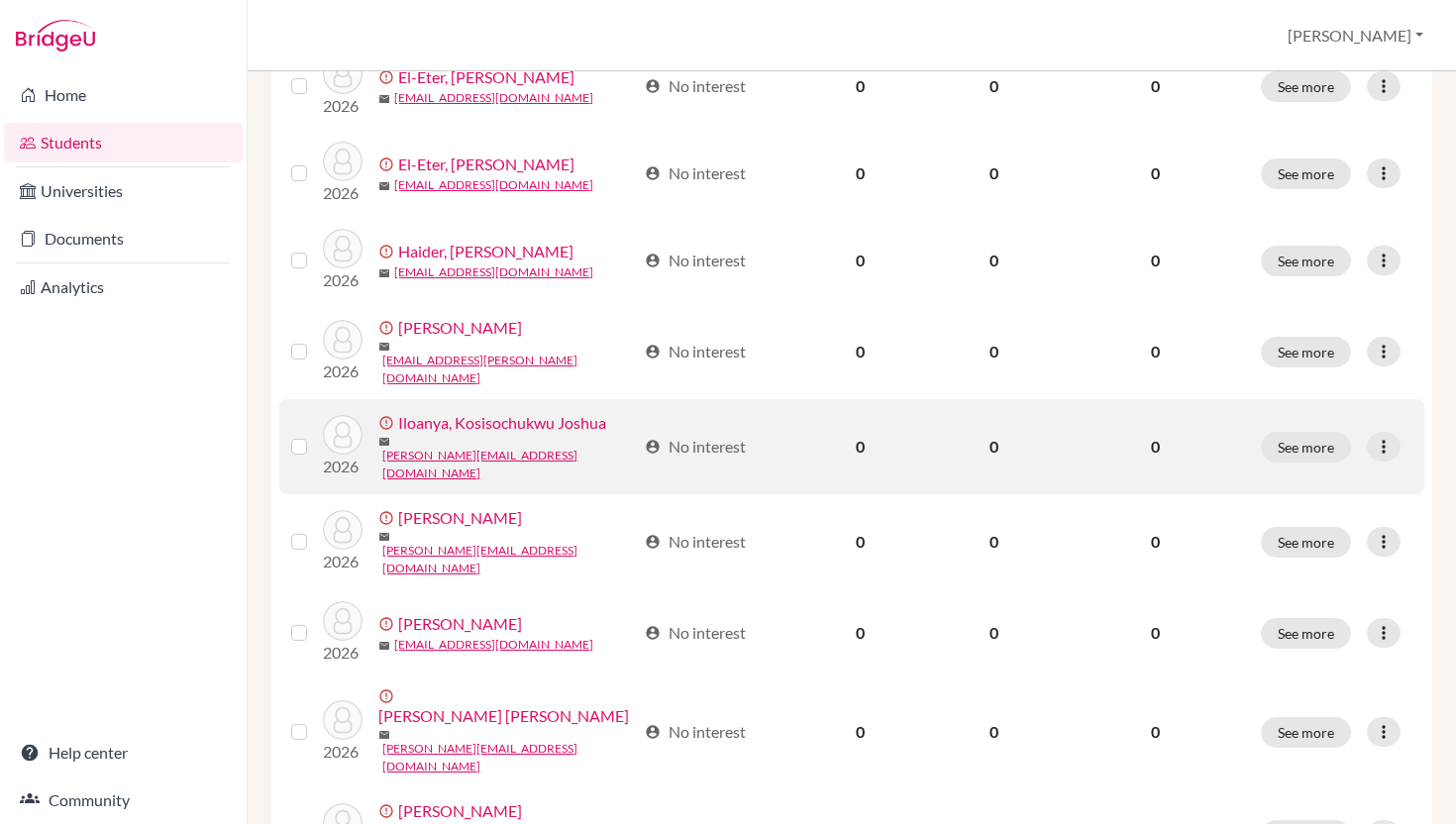
click at [315, 434] on label at bounding box center [315, 434] width 0 height 0
click at [0, 0] on input "checkbox" at bounding box center [0, 0] width 0 height 0
click at [1376, 436] on icon at bounding box center [1384, 446] width 20 height 20
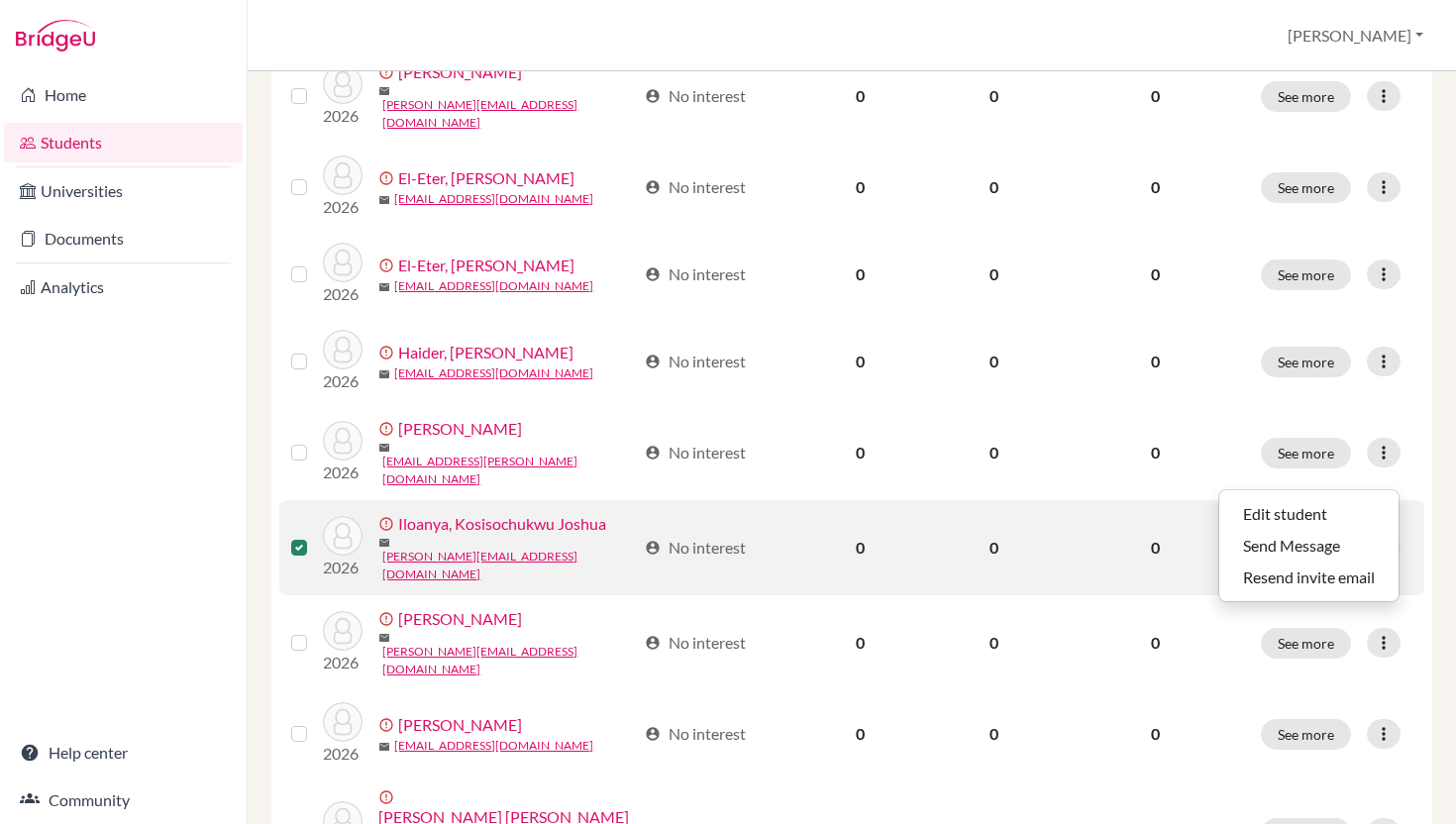
scroll to position [744, 0]
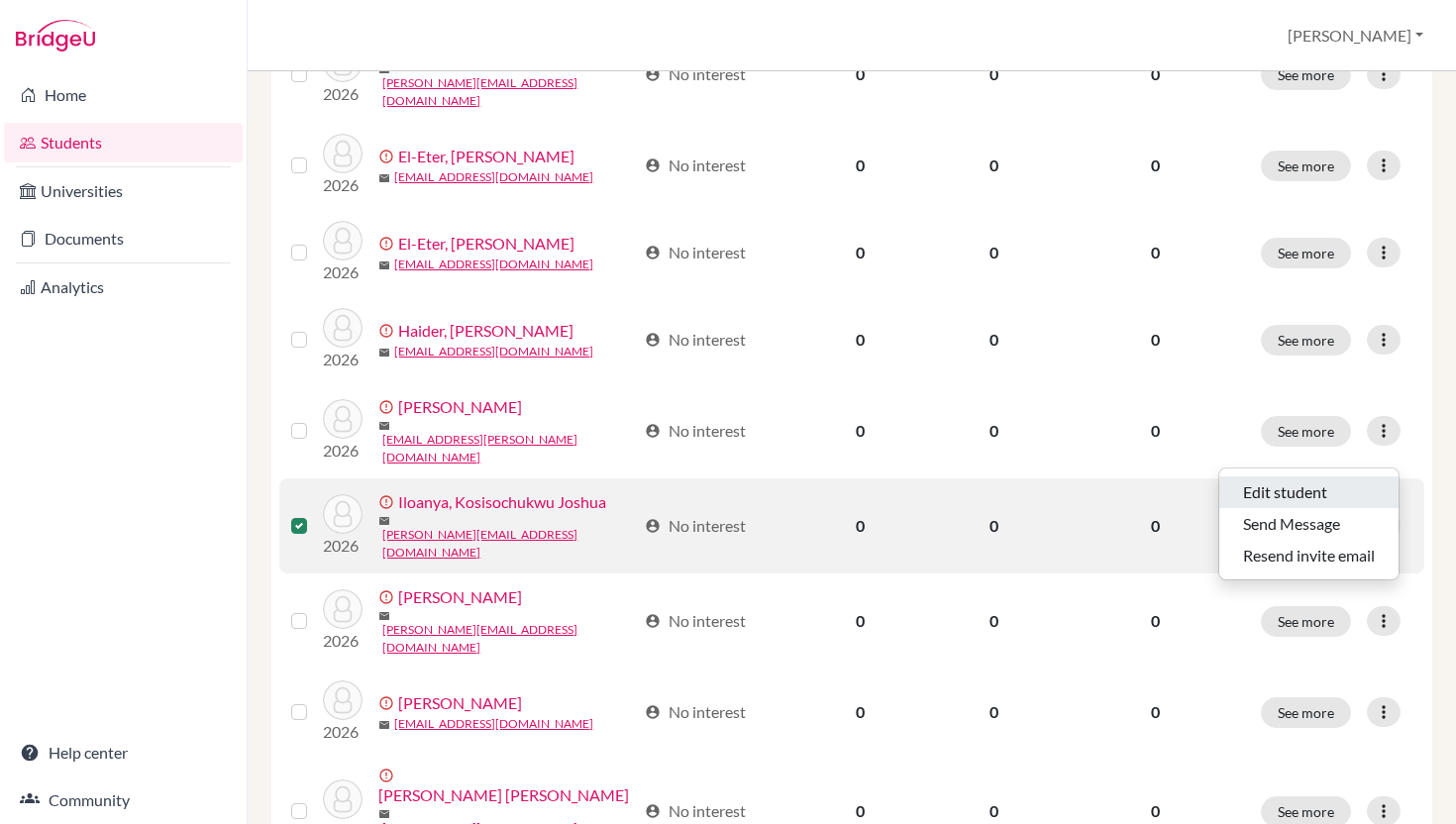
click at [1298, 498] on button "Edit student" at bounding box center [1308, 492] width 179 height 32
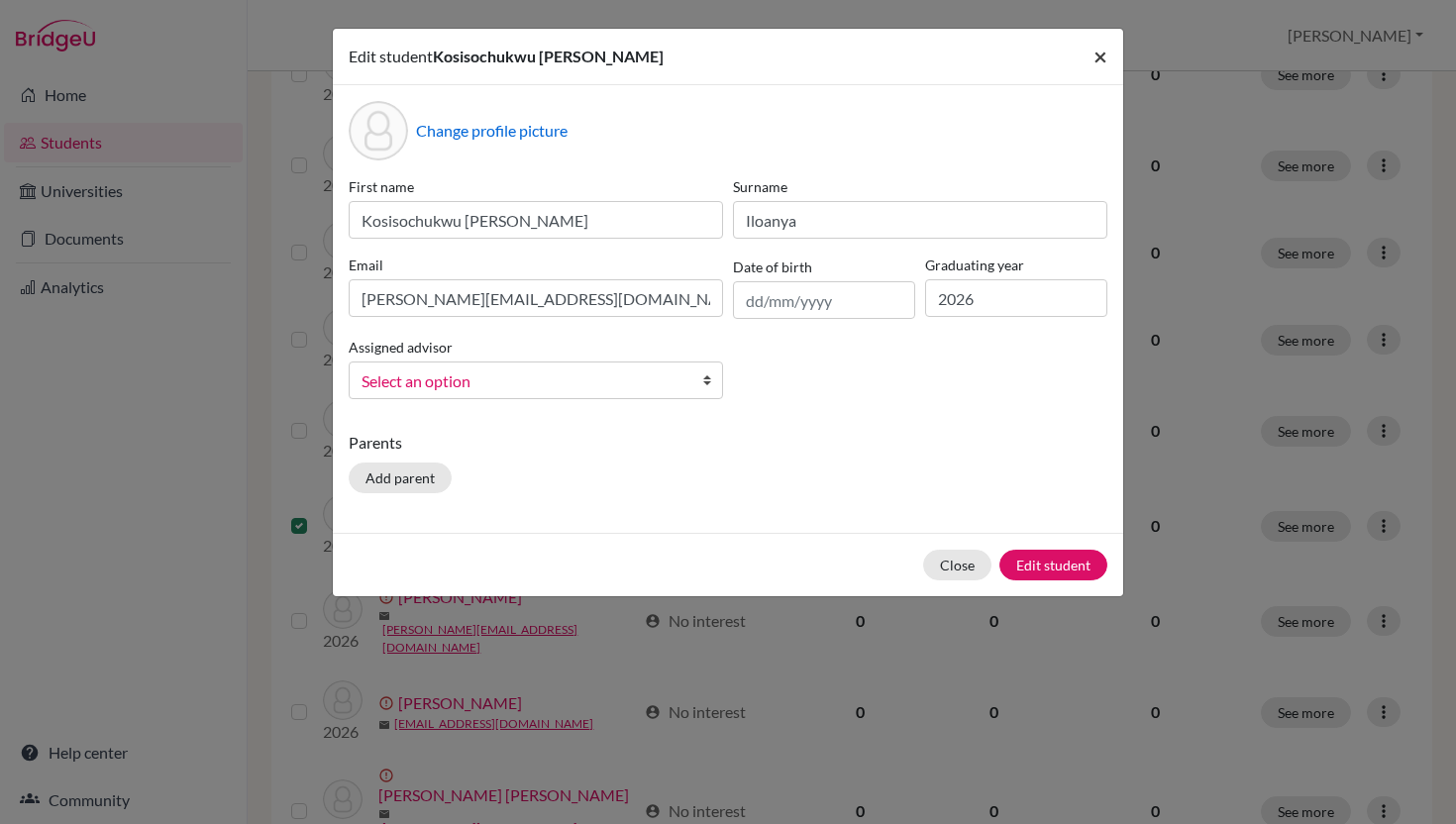
click at [1099, 55] on span "×" at bounding box center [1101, 56] width 14 height 29
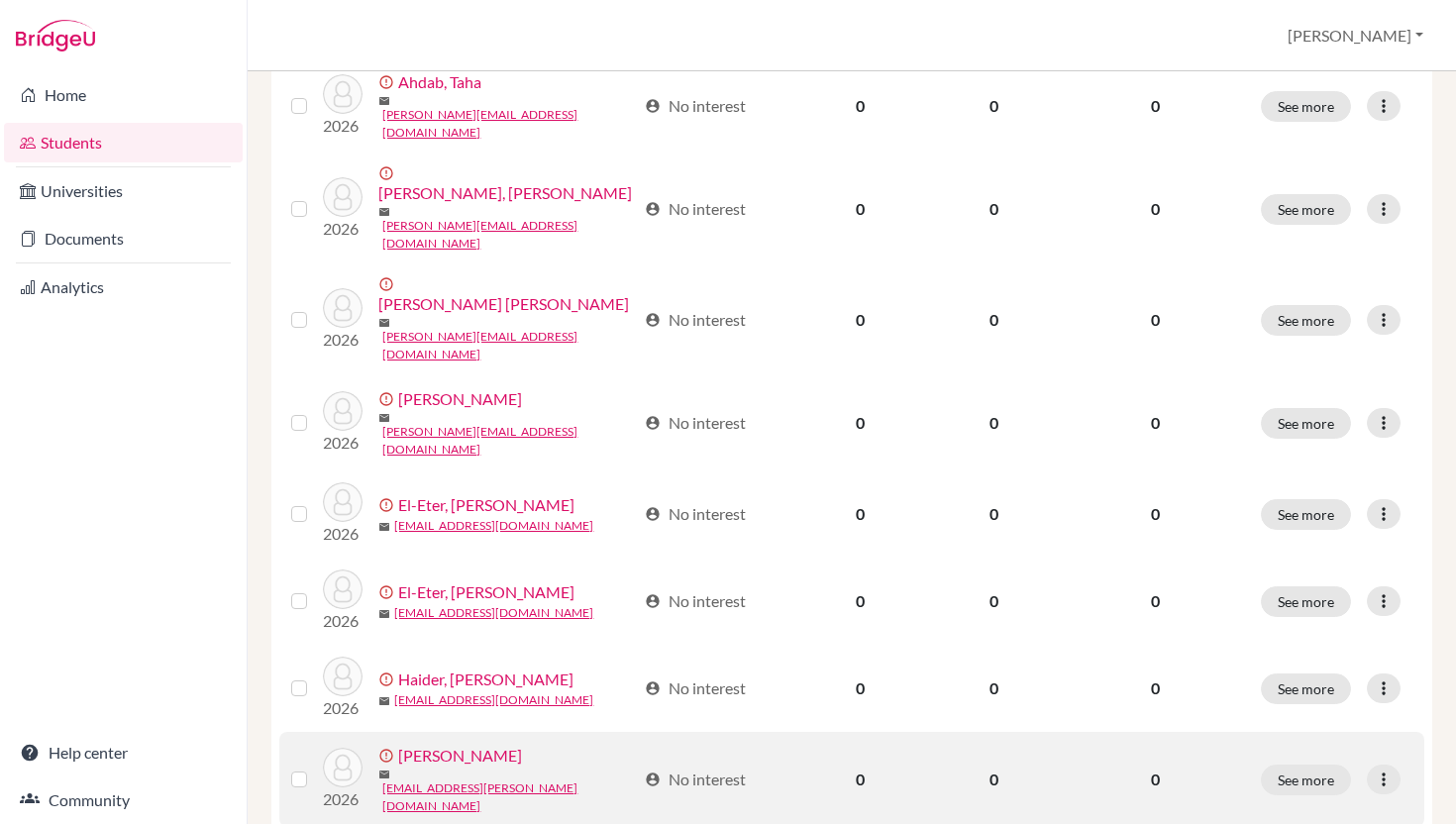
scroll to position [142, 0]
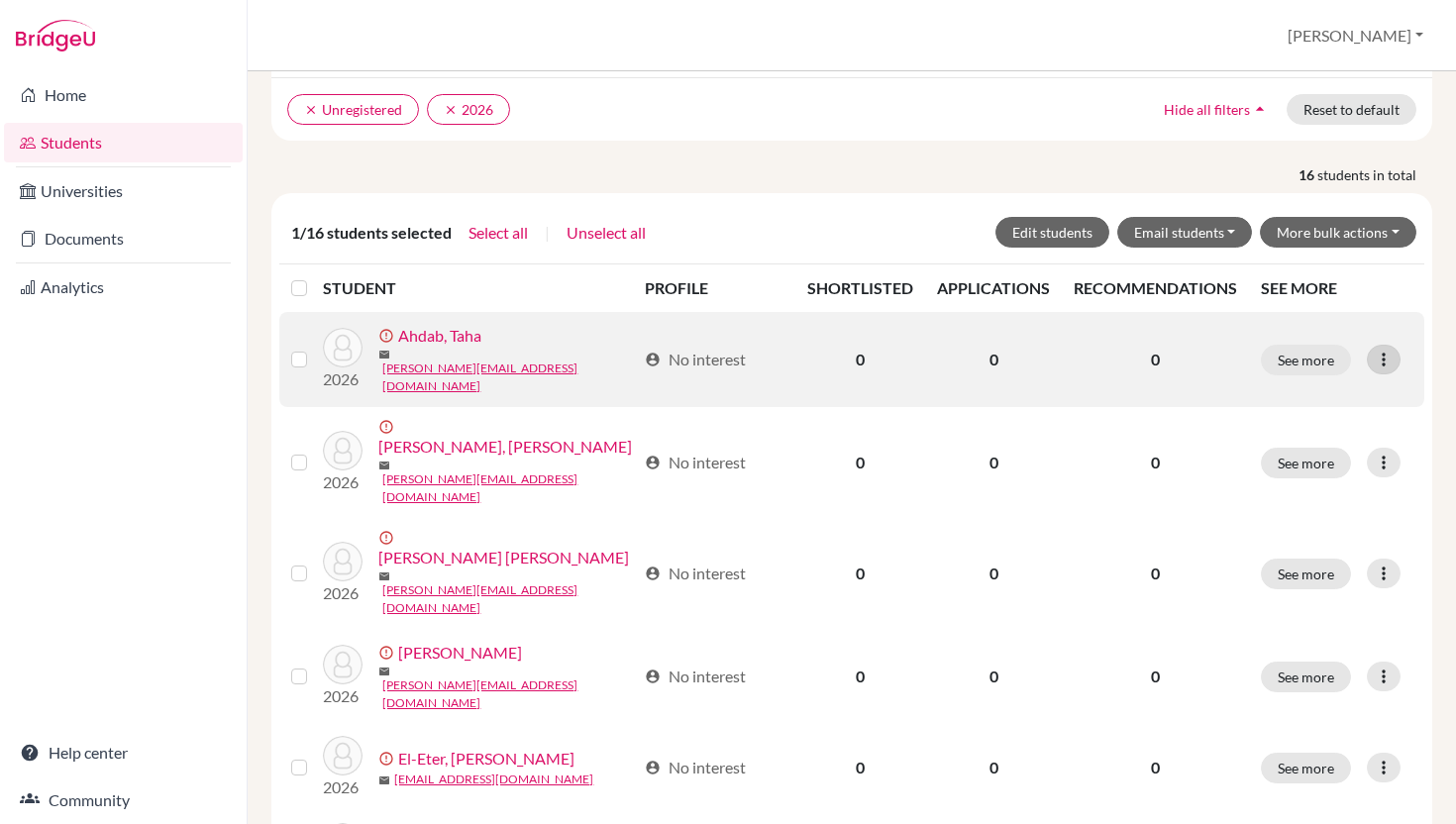
click at [1385, 358] on icon at bounding box center [1384, 360] width 20 height 20
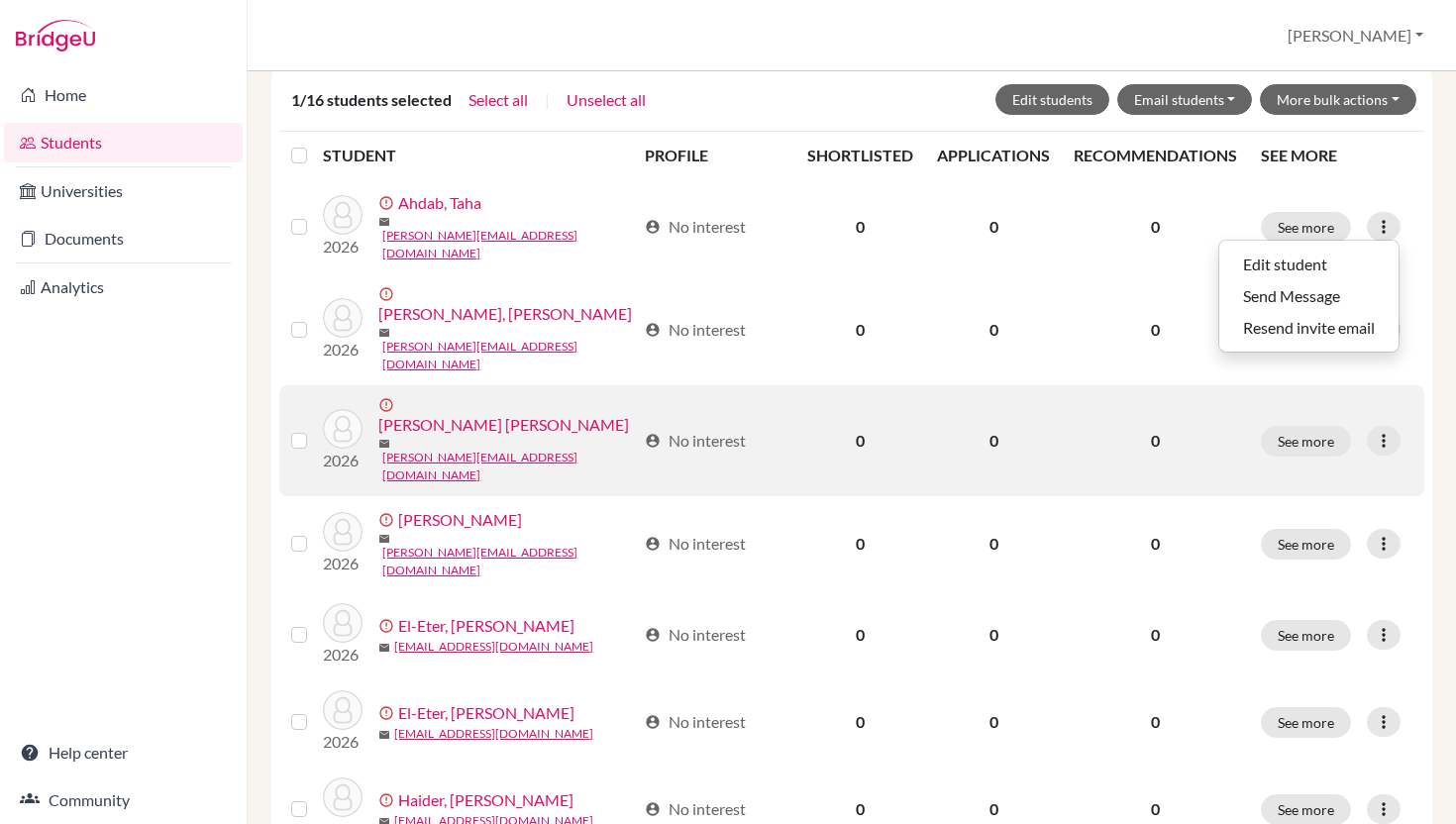
scroll to position [281, 0]
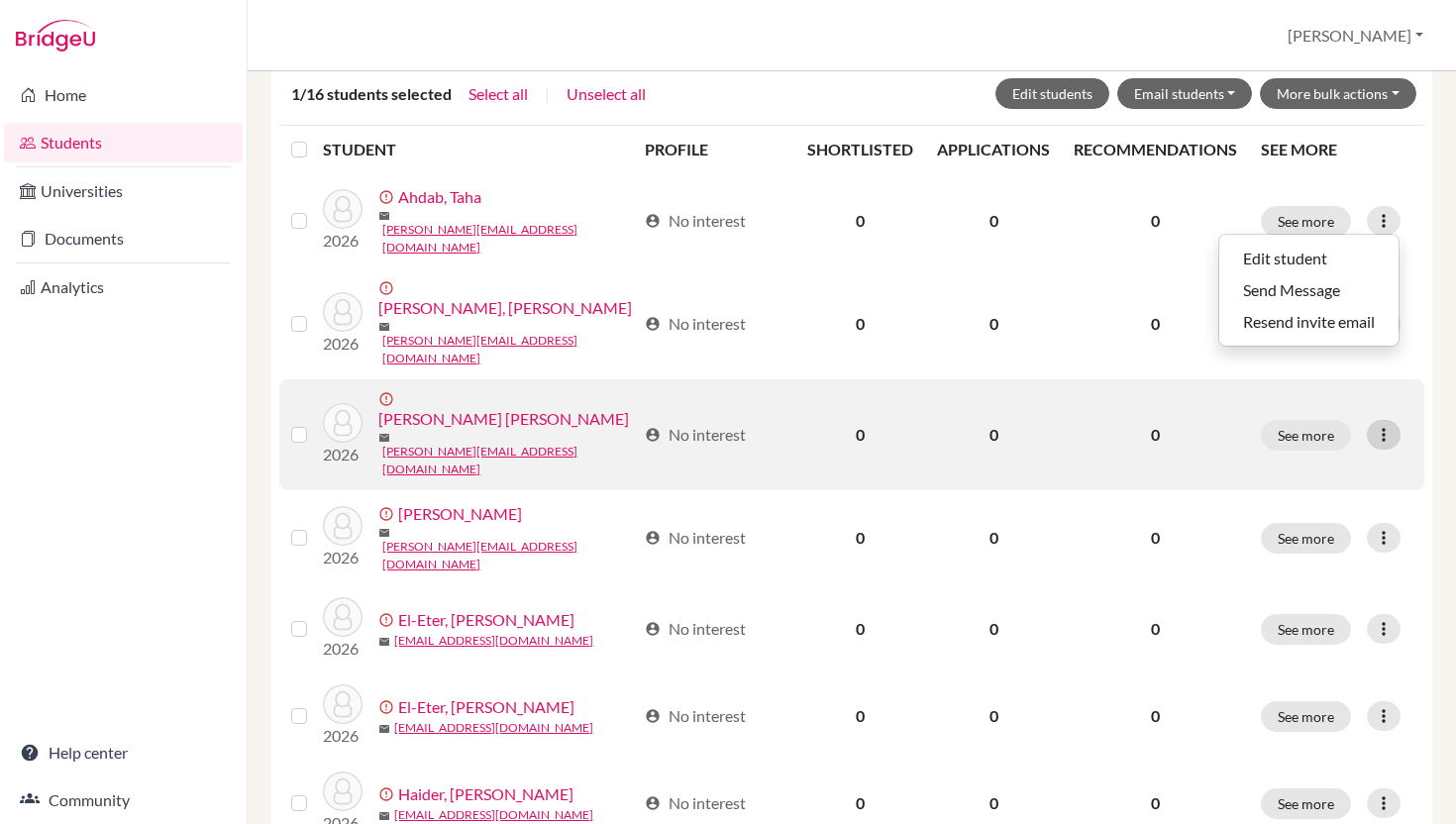
click at [1384, 424] on icon at bounding box center [1384, 434] width 20 height 20
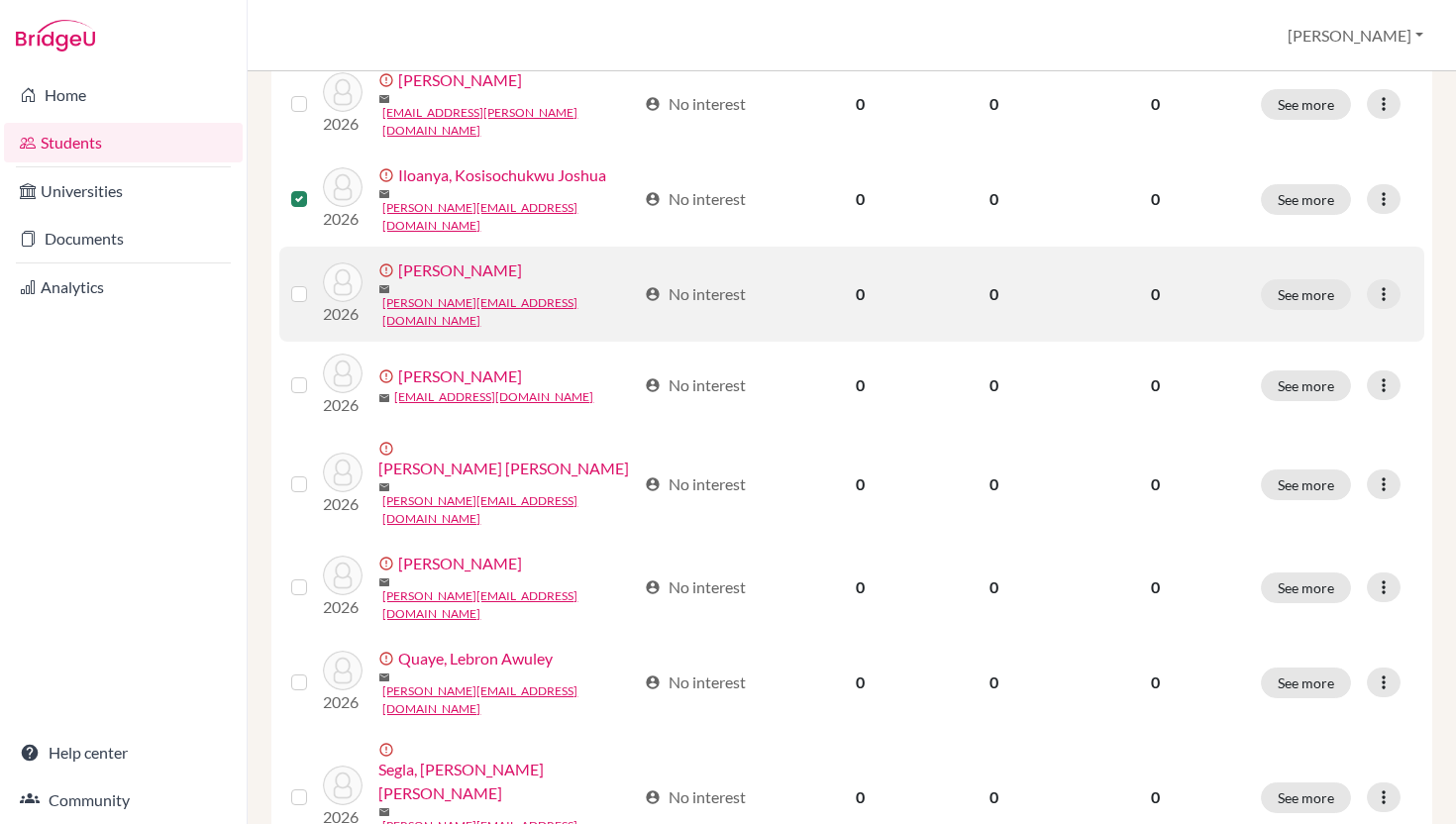
scroll to position [1080, 0]
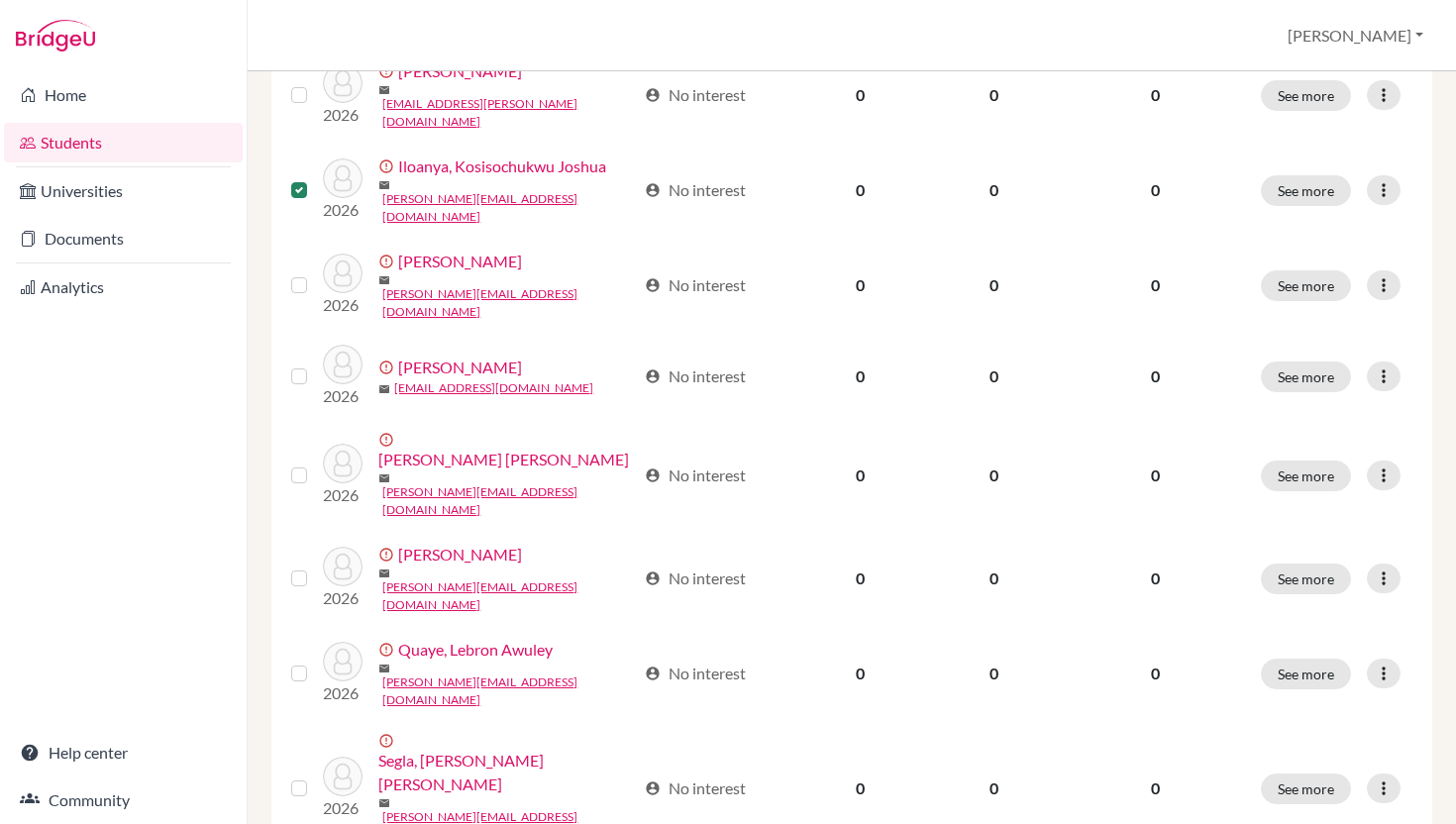
click at [0, 0] on input "checkbox" at bounding box center [0, 0] width 0 height 0
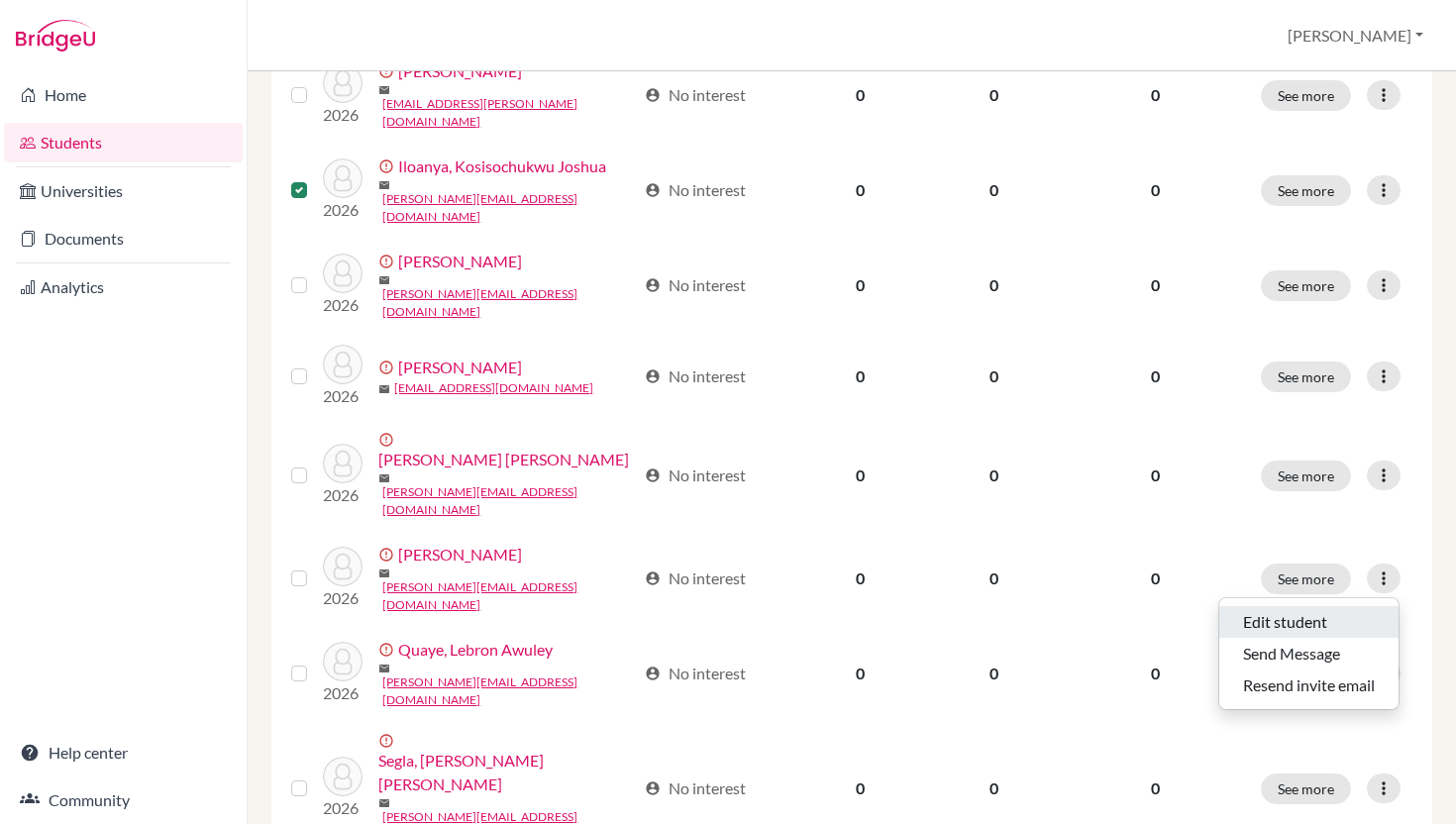
click at [1326, 627] on button "Edit student" at bounding box center [1308, 622] width 179 height 32
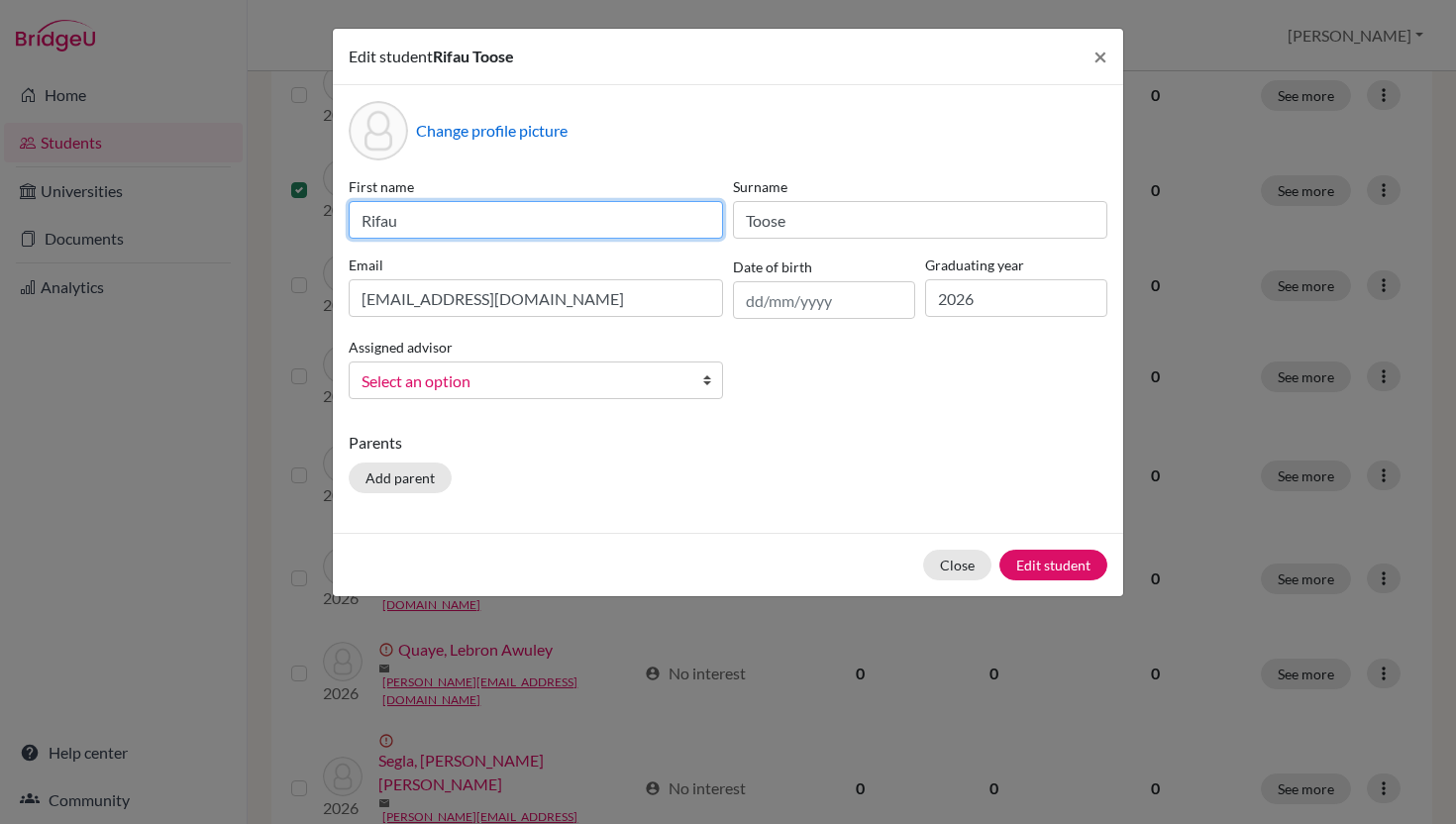
drag, startPoint x: 466, startPoint y: 229, endPoint x: 349, endPoint y: 222, distance: 117.2
click at [349, 222] on input "Rifau" at bounding box center [536, 220] width 375 height 38
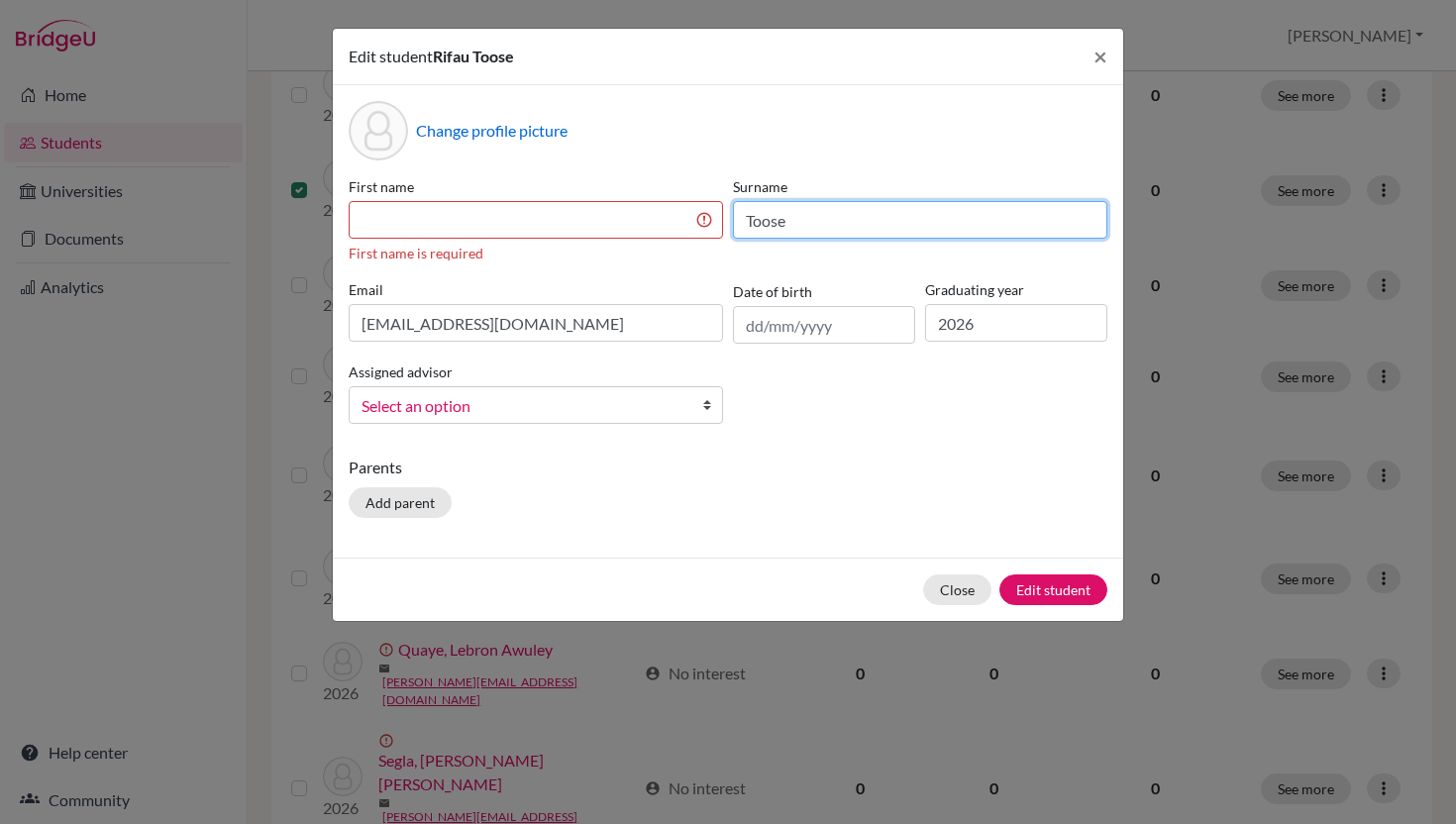
drag, startPoint x: 863, startPoint y: 213, endPoint x: 710, endPoint y: 217, distance: 153.1
click at [710, 217] on div "First name First name is required Surname Toose Email [EMAIL_ADDRESS][DOMAIN_NA…" at bounding box center [728, 308] width 768 height 264
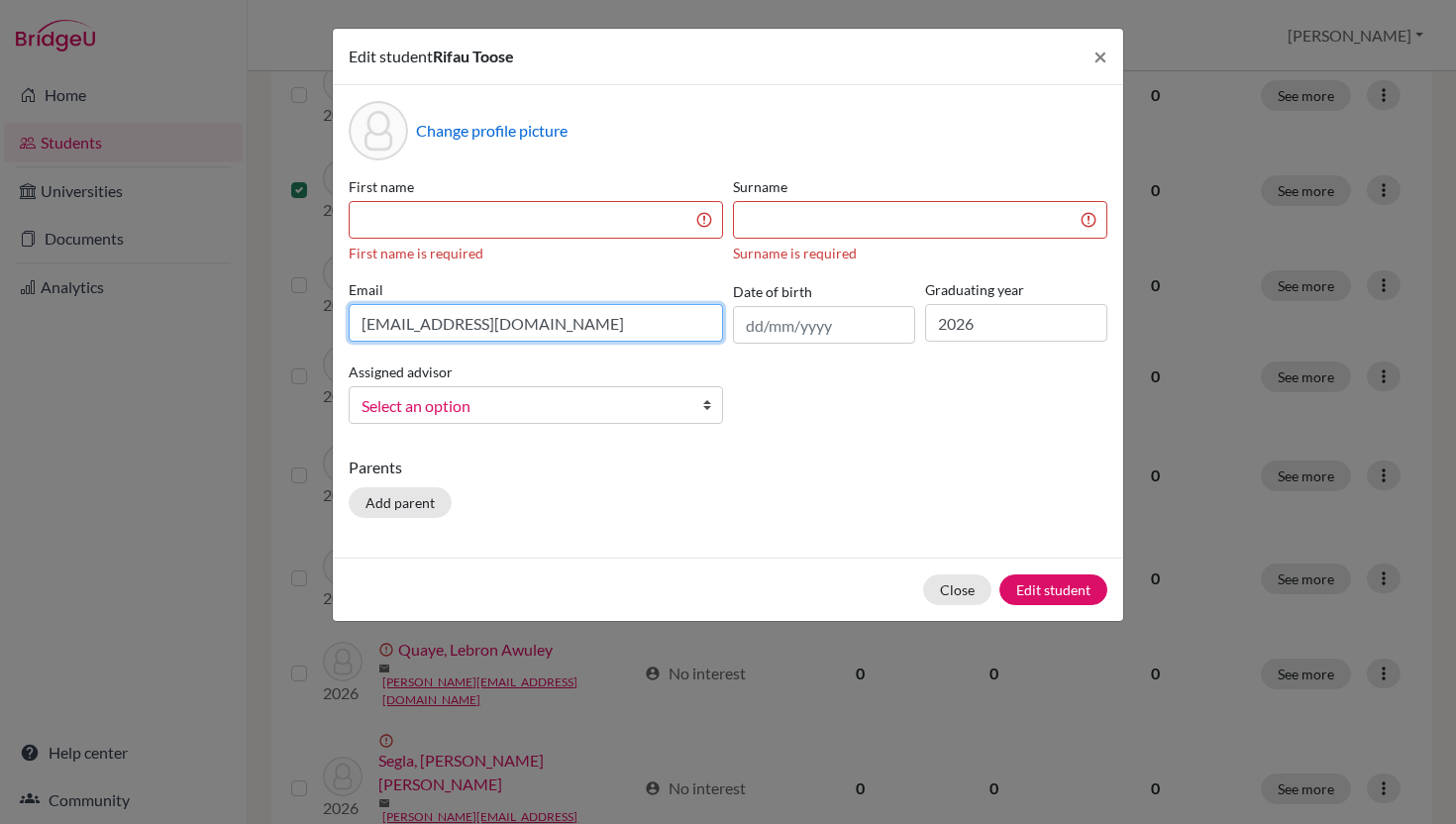
drag, startPoint x: 608, startPoint y: 315, endPoint x: 380, endPoint y: 313, distance: 228.0
click at [380, 313] on input "[EMAIL_ADDRESS][DOMAIN_NAME]" at bounding box center [536, 323] width 375 height 38
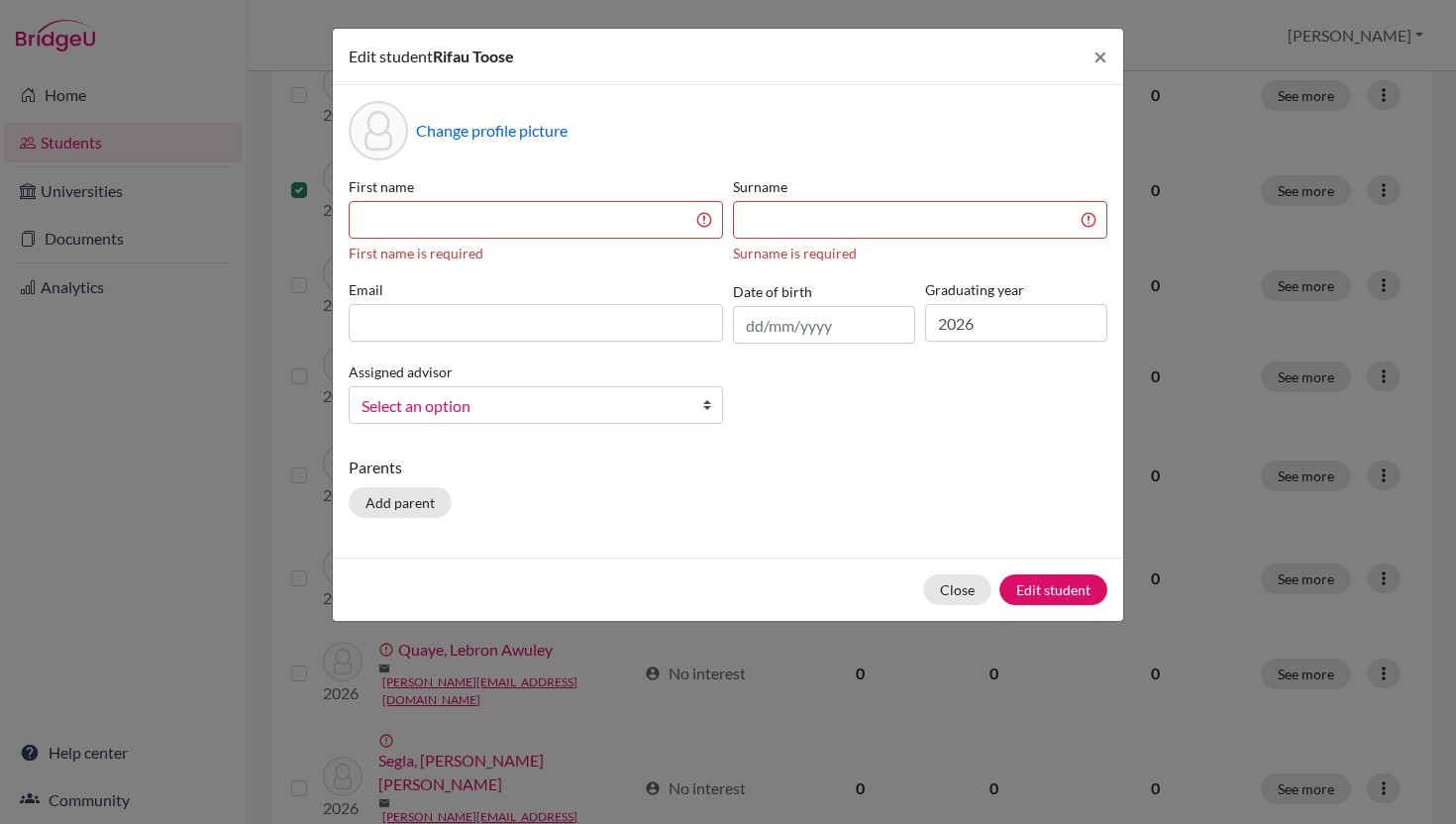
click at [573, 405] on div "Assigned advisor [PERSON_NAME], [PERSON_NAME], [PERSON_NAME], [PERSON_NAME], [P…" at bounding box center [536, 392] width 385 height 64
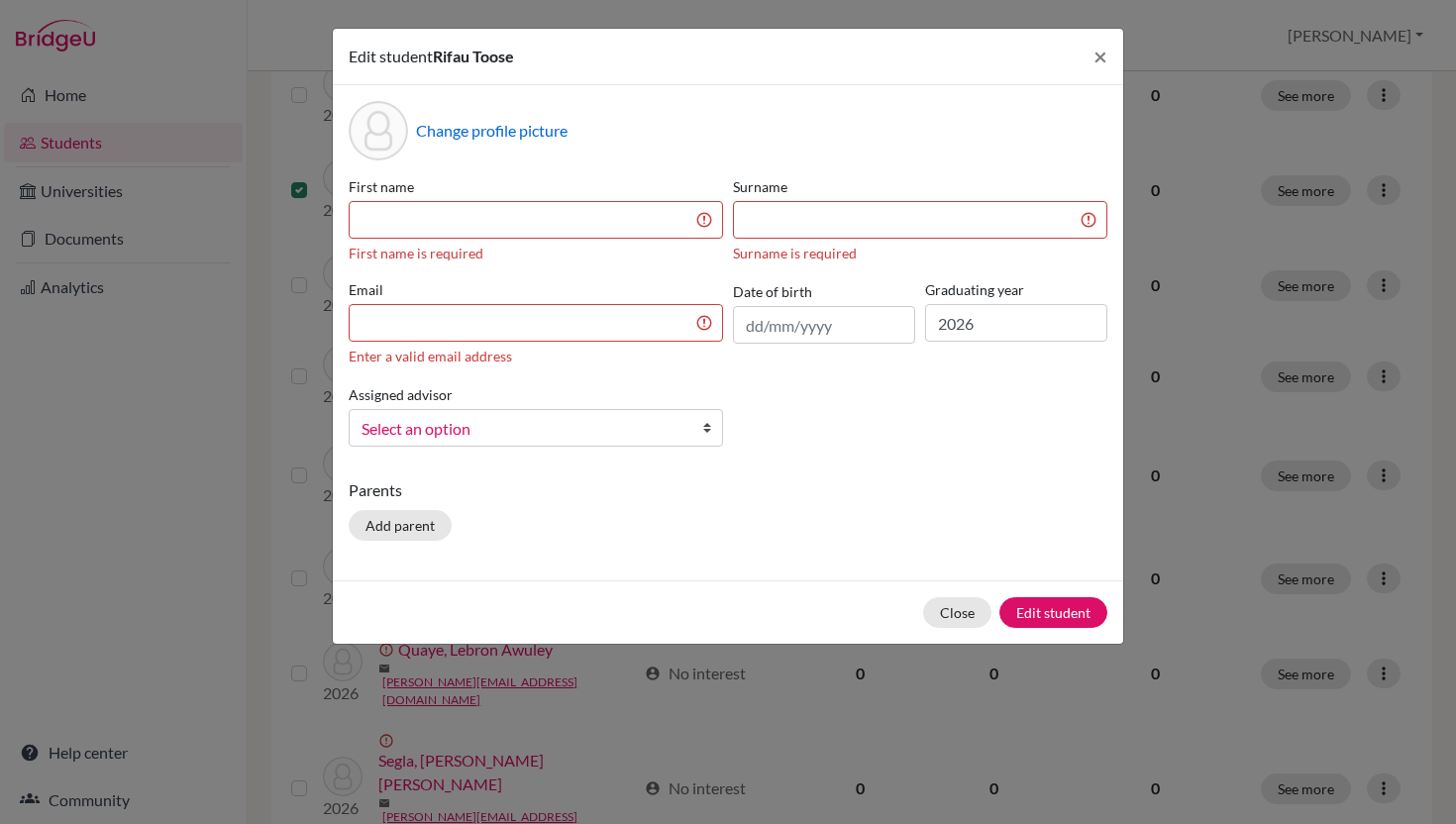
click at [708, 427] on b at bounding box center [713, 427] width 20 height 36
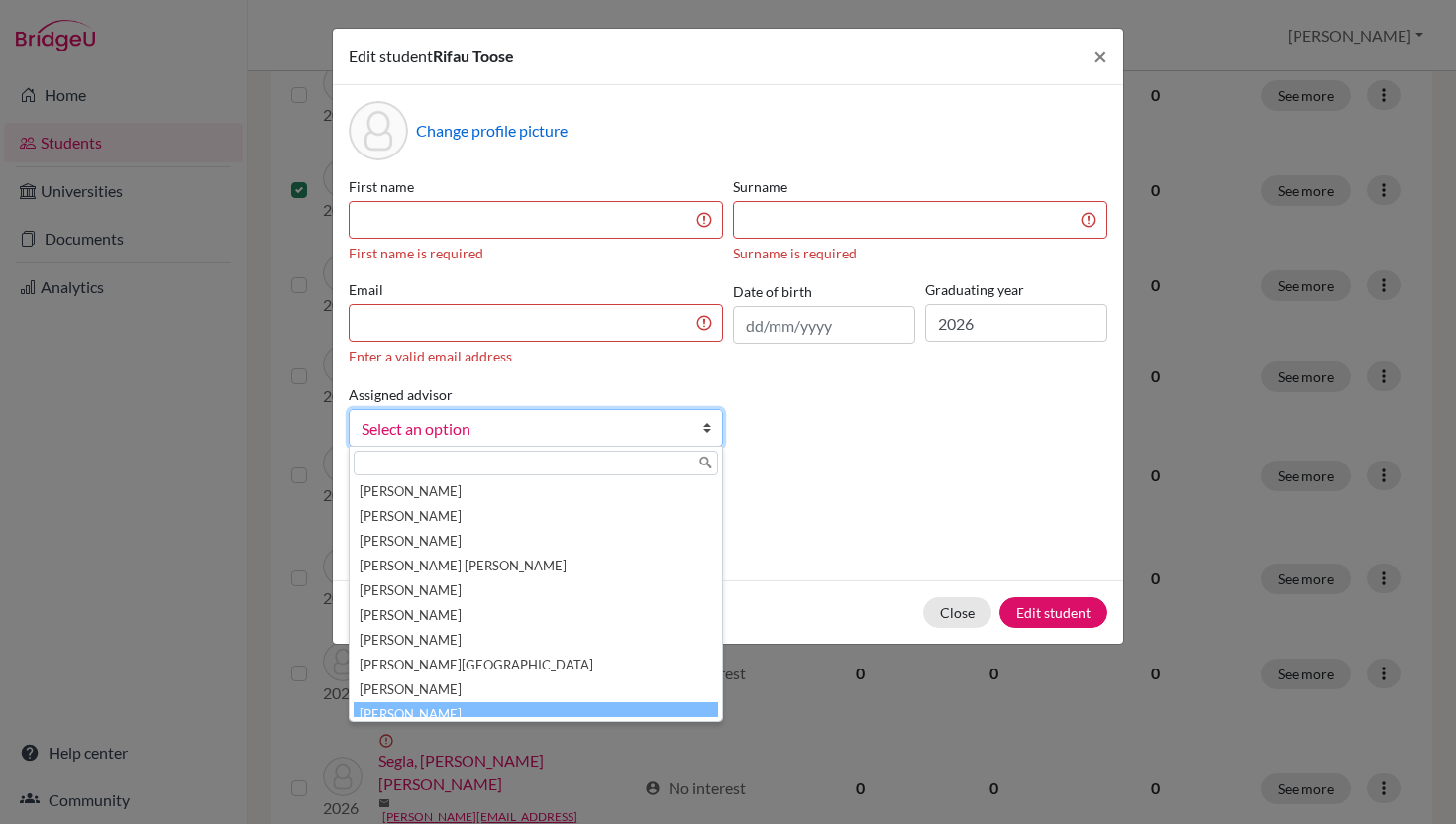
scroll to position [10, 0]
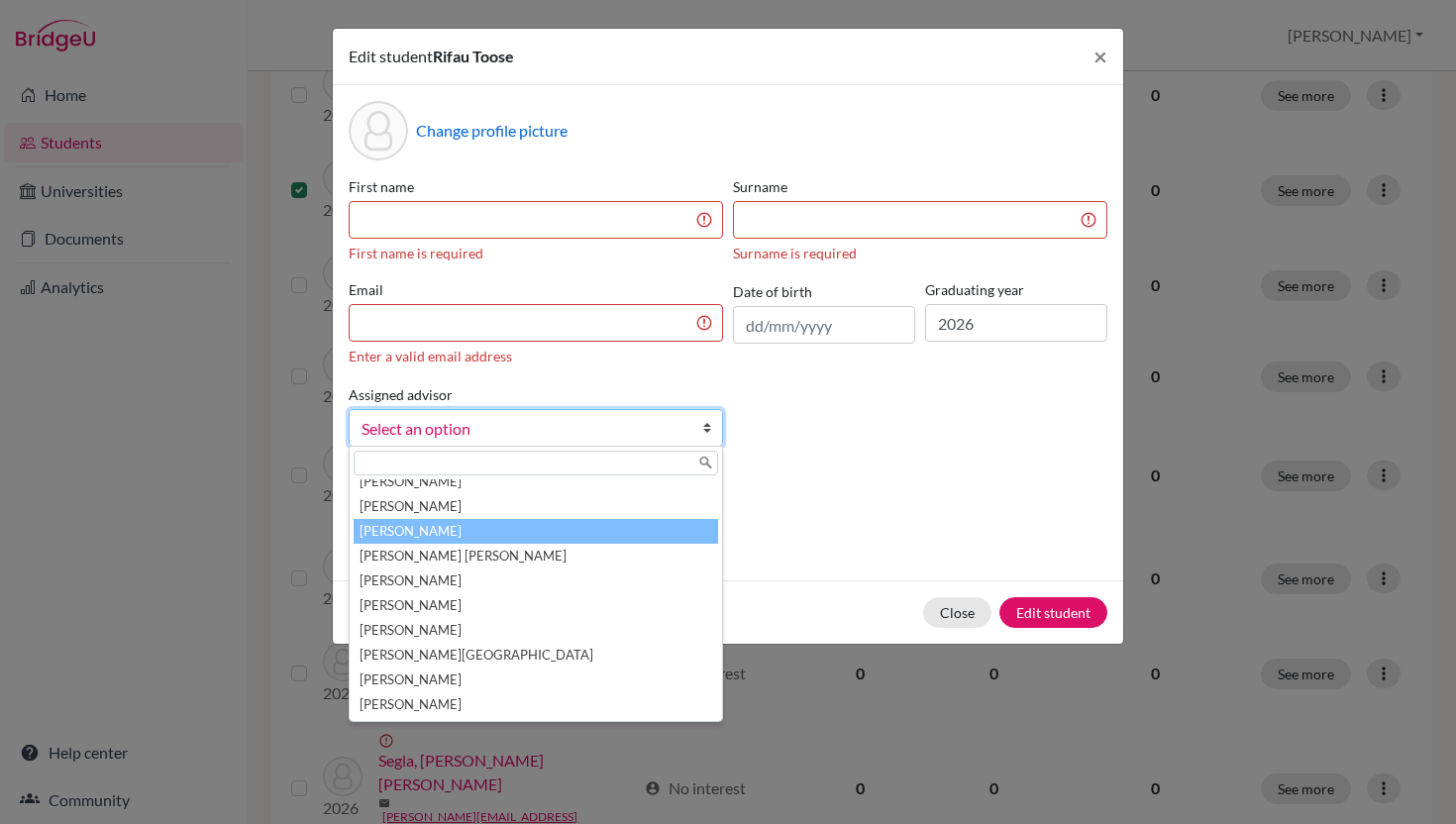
click at [487, 530] on li "[PERSON_NAME]" at bounding box center [536, 531] width 365 height 25
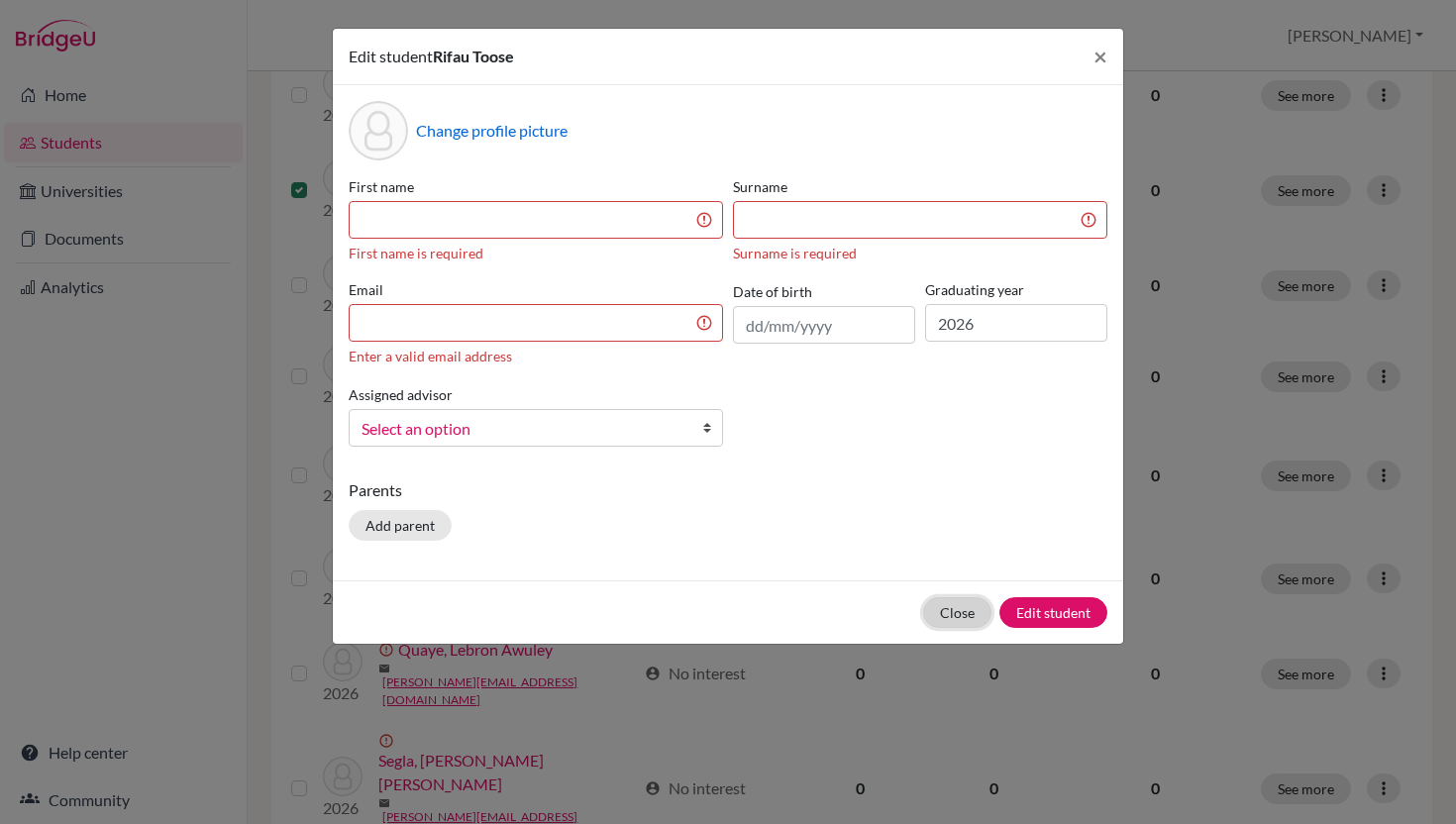
click at [971, 614] on button "Close" at bounding box center [957, 612] width 68 height 31
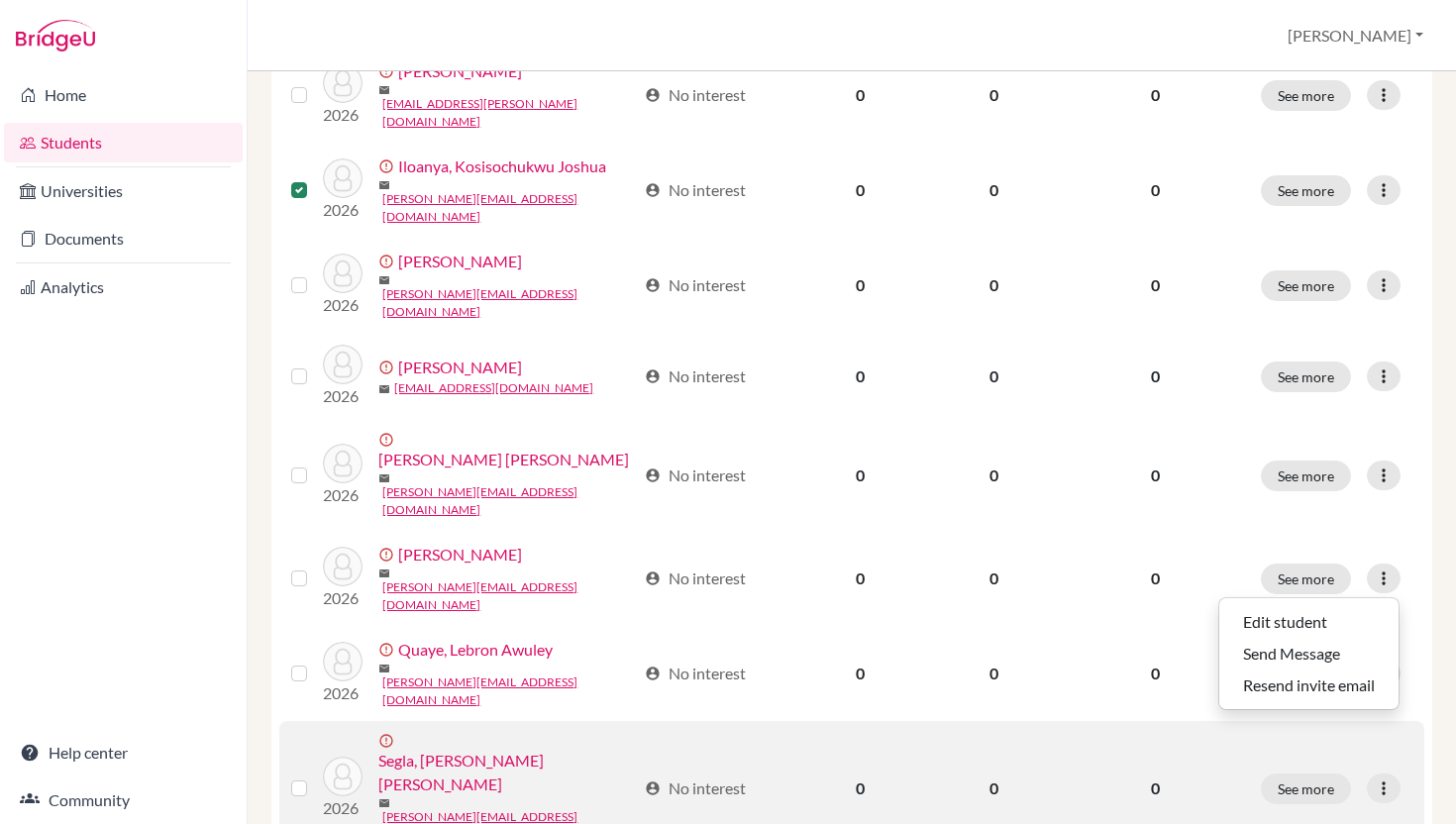
click at [315, 776] on label at bounding box center [315, 776] width 0 height 0
click at [0, 0] on input "checkbox" at bounding box center [0, 0] width 0 height 0
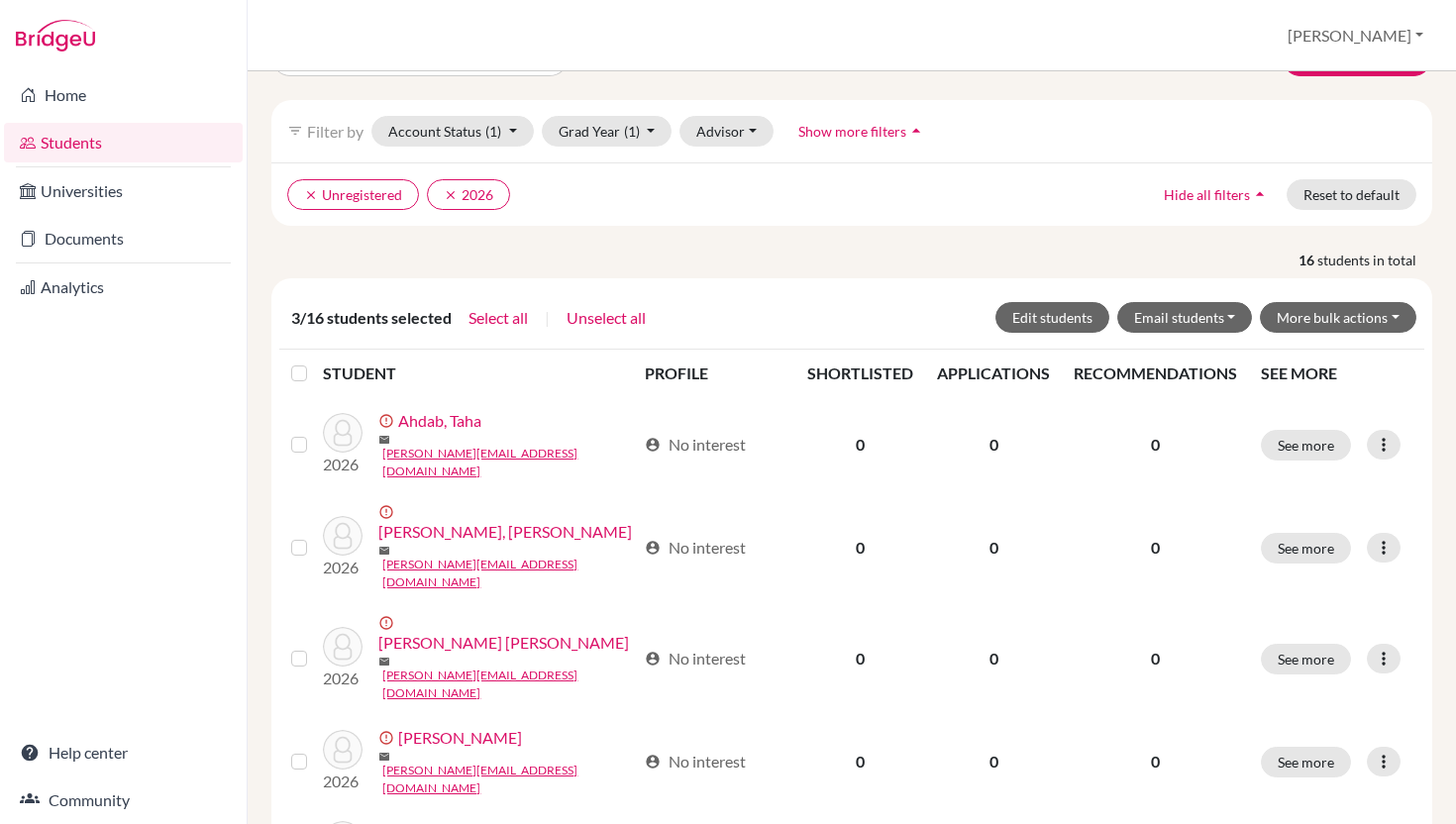
scroll to position [0, 0]
